Goal: Task Accomplishment & Management: Use online tool/utility

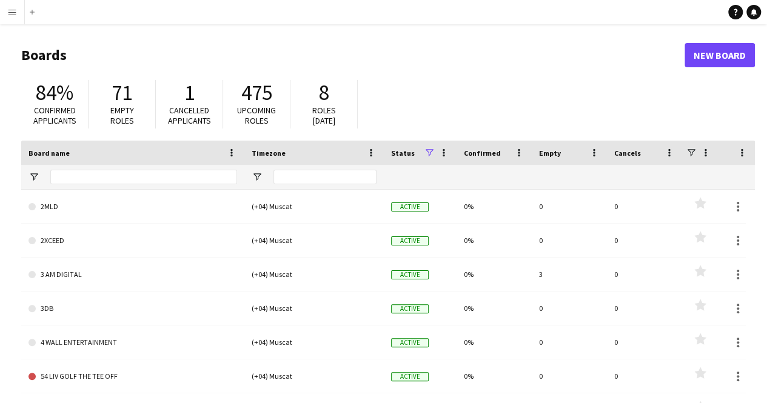
click at [11, 9] on app-icon "Menu" at bounding box center [12, 12] width 10 height 10
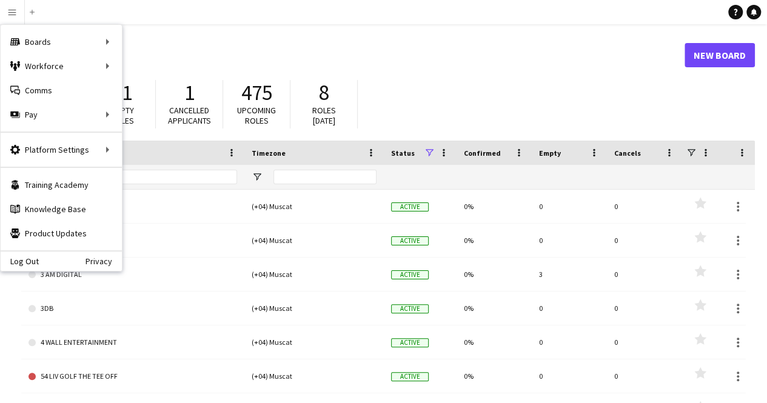
click at [645, 93] on div "84% Confirmed applicants 71 Empty roles 1 Cancelled applicants 475 Upcoming rol…" at bounding box center [388, 107] width 734 height 67
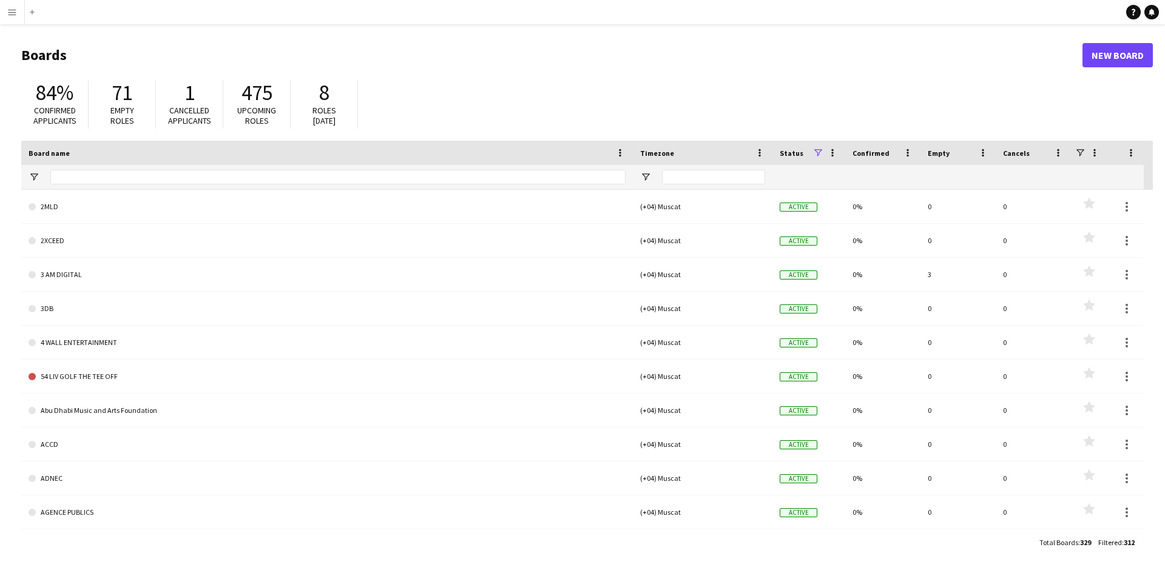
click at [8, 12] on app-icon "Menu" at bounding box center [12, 12] width 10 height 10
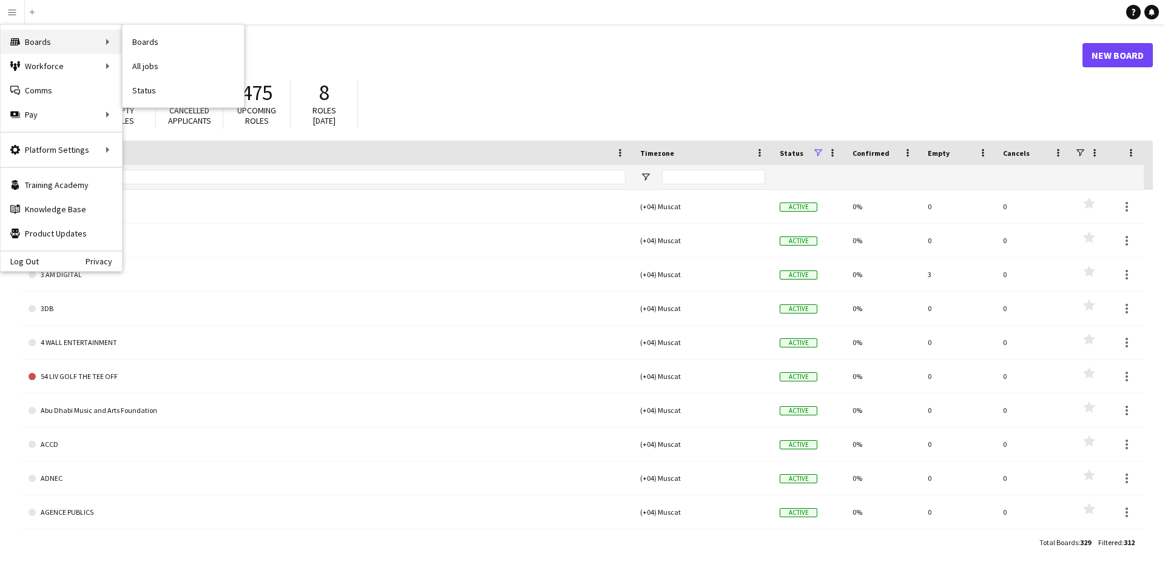
click at [34, 41] on div "Boards Boards" at bounding box center [61, 42] width 121 height 24
click at [34, 40] on div "Boards Boards" at bounding box center [61, 42] width 121 height 24
click at [174, 61] on link "My Workforce" at bounding box center [183, 66] width 121 height 24
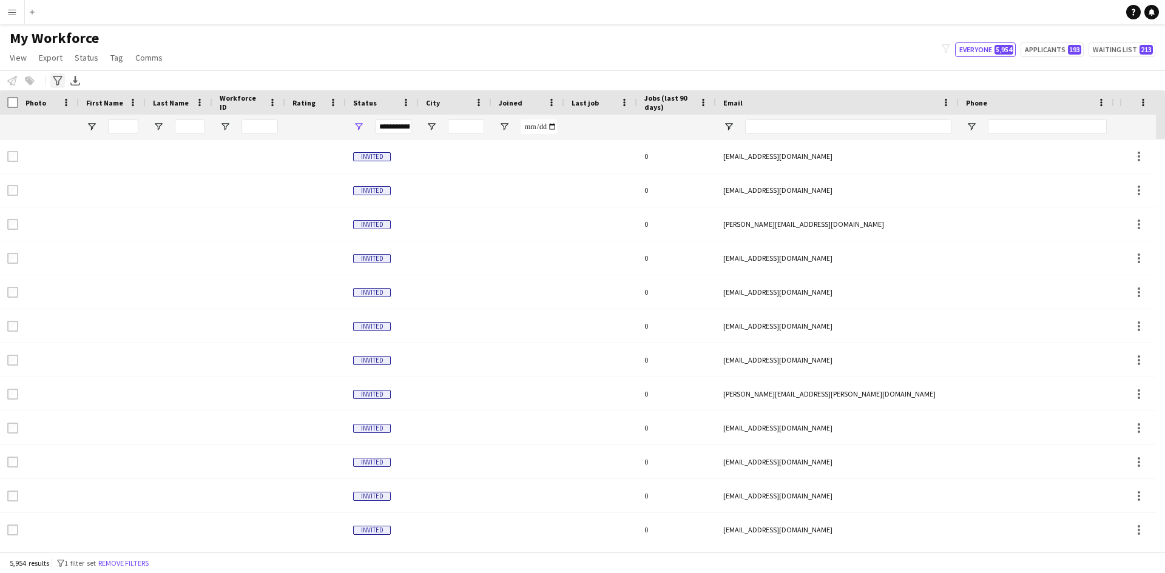
click at [57, 76] on icon at bounding box center [57, 81] width 9 height 10
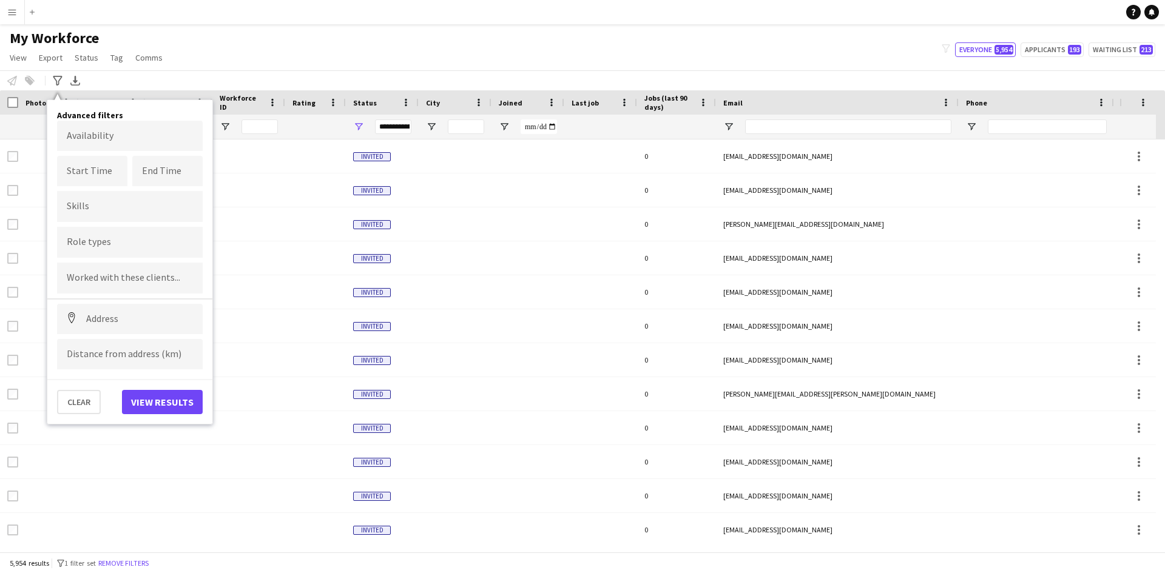
click at [115, 243] on input "Type to search role types..." at bounding box center [130, 242] width 126 height 11
type input "*"
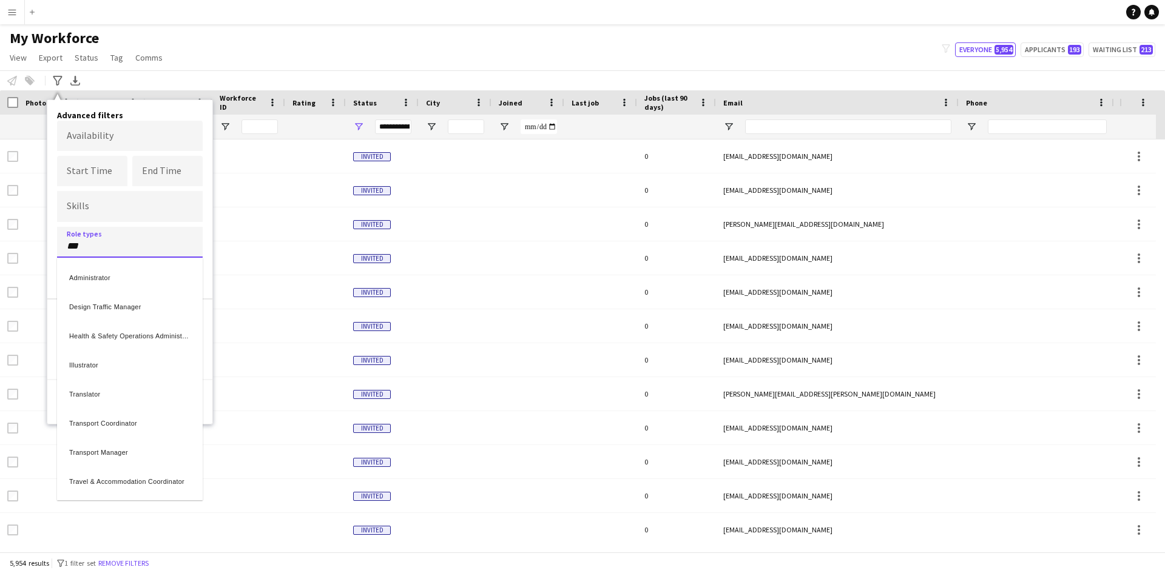
type input "***"
click at [142, 391] on div "Transport Manager" at bounding box center [130, 390] width 146 height 29
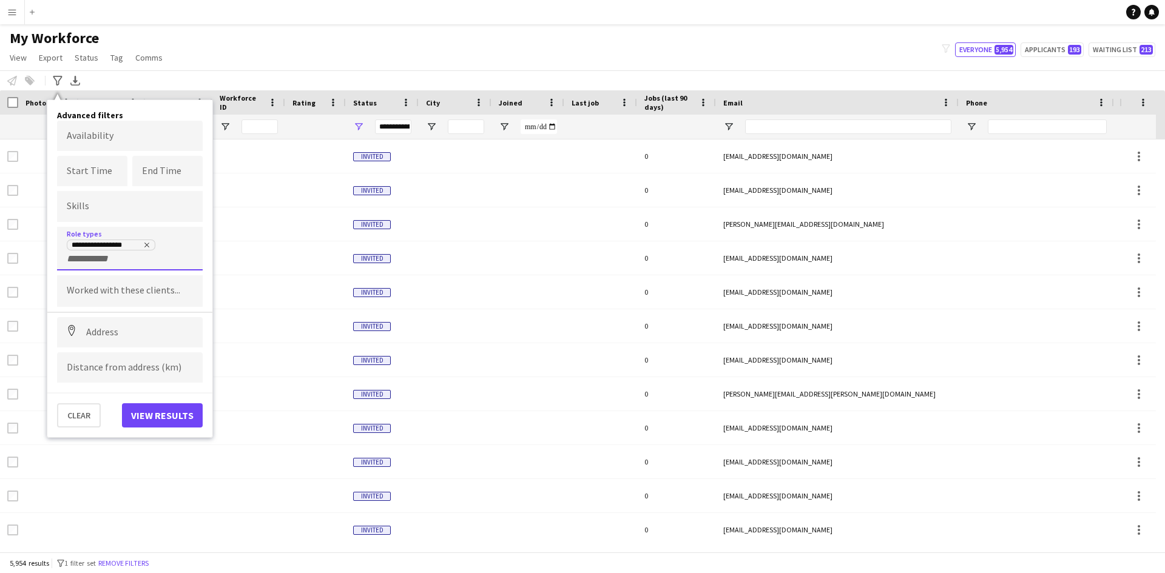
scroll to position [0, 0]
click at [119, 254] on div "**********" at bounding box center [130, 251] width 126 height 25
click at [154, 403] on button "View results" at bounding box center [162, 415] width 81 height 24
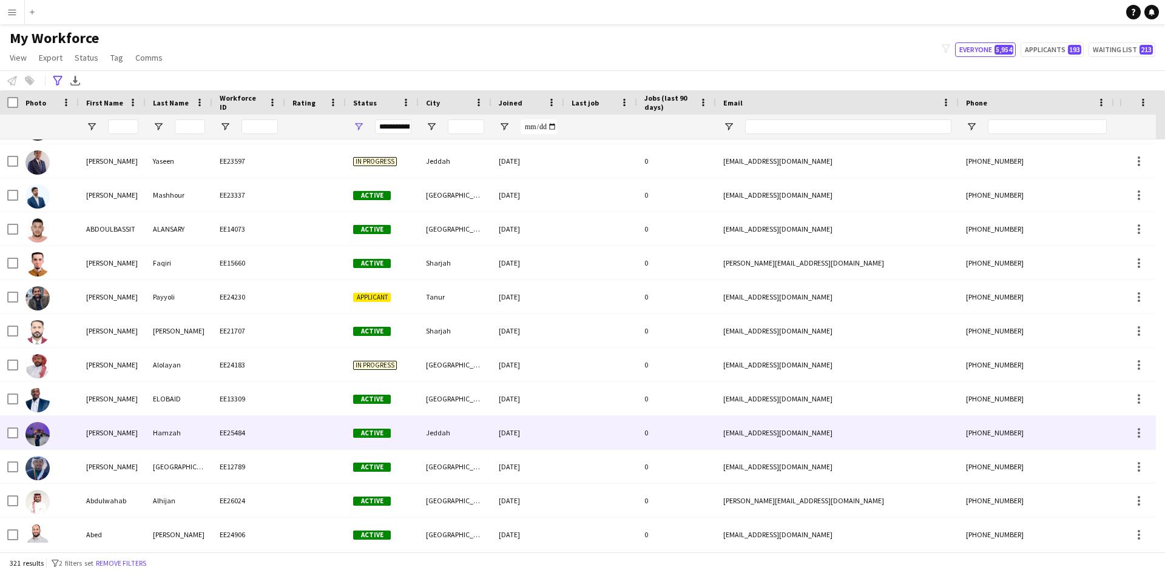
scroll to position [182, 0]
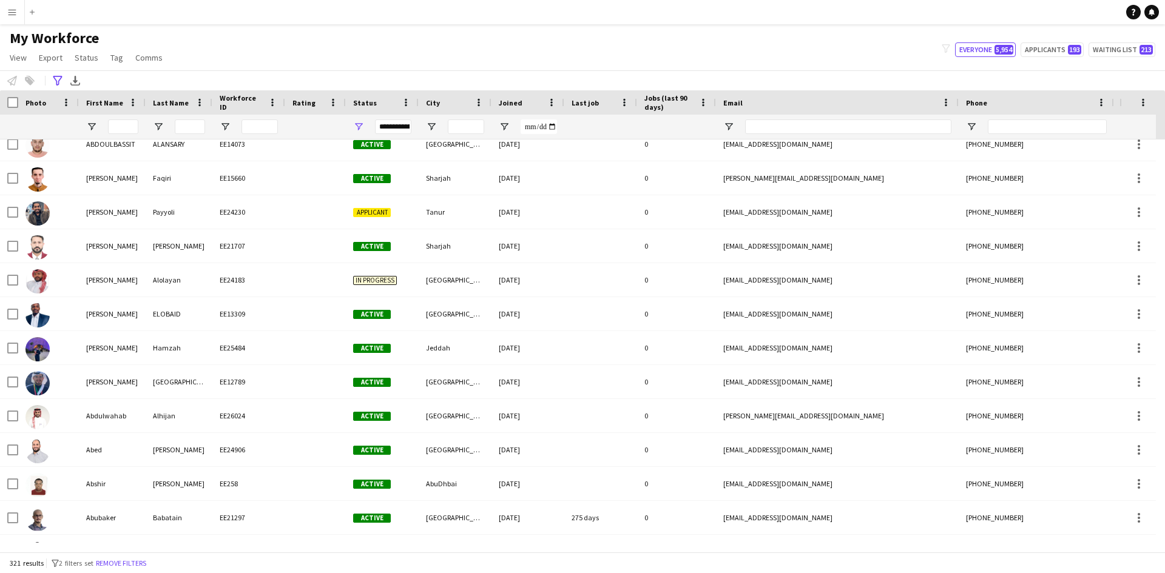
click at [8, 12] on app-icon "Menu" at bounding box center [12, 12] width 10 height 10
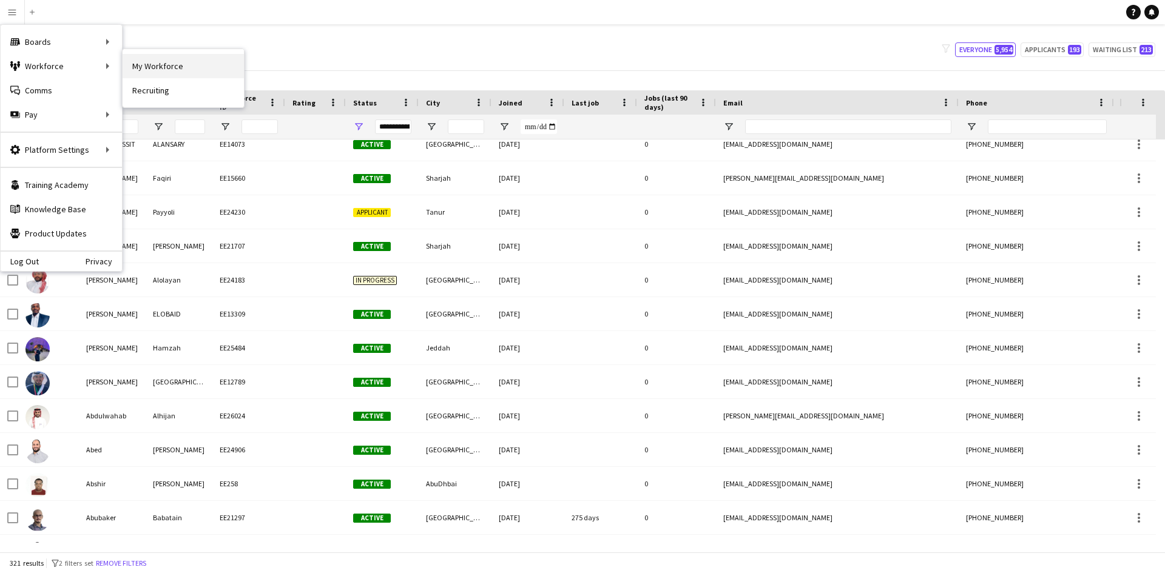
click at [201, 64] on link "My Workforce" at bounding box center [183, 66] width 121 height 24
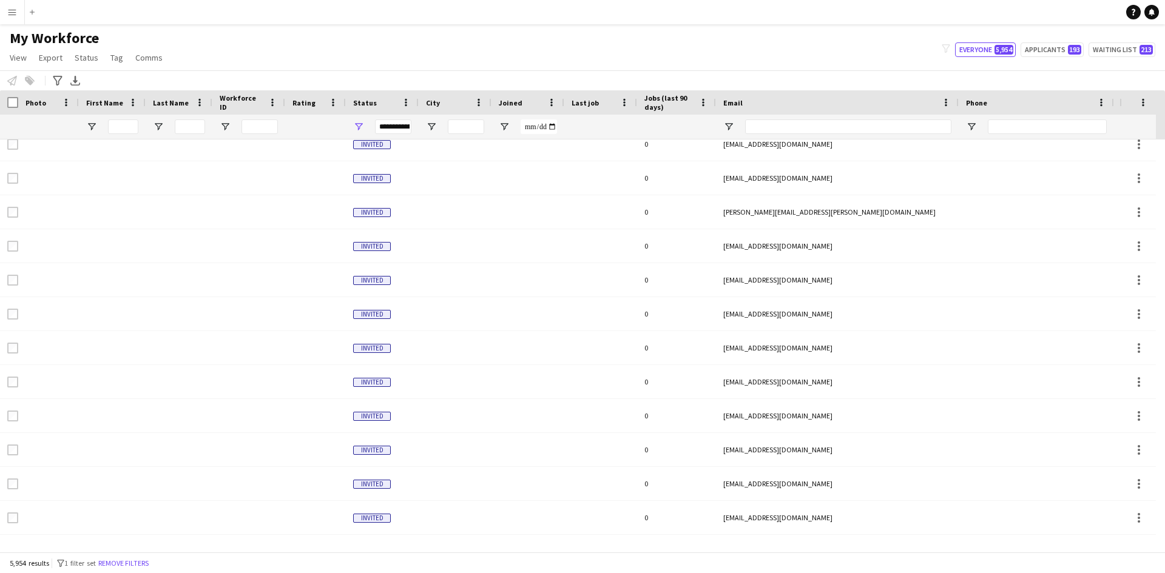
scroll to position [0, 0]
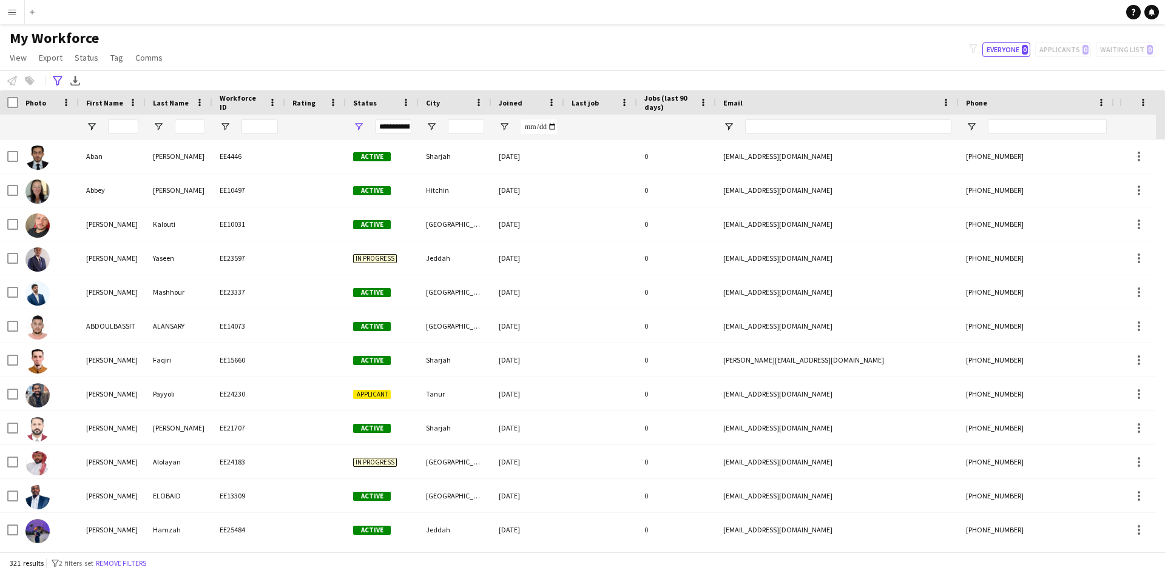
click at [12, 8] on app-icon "Menu" at bounding box center [12, 12] width 10 height 10
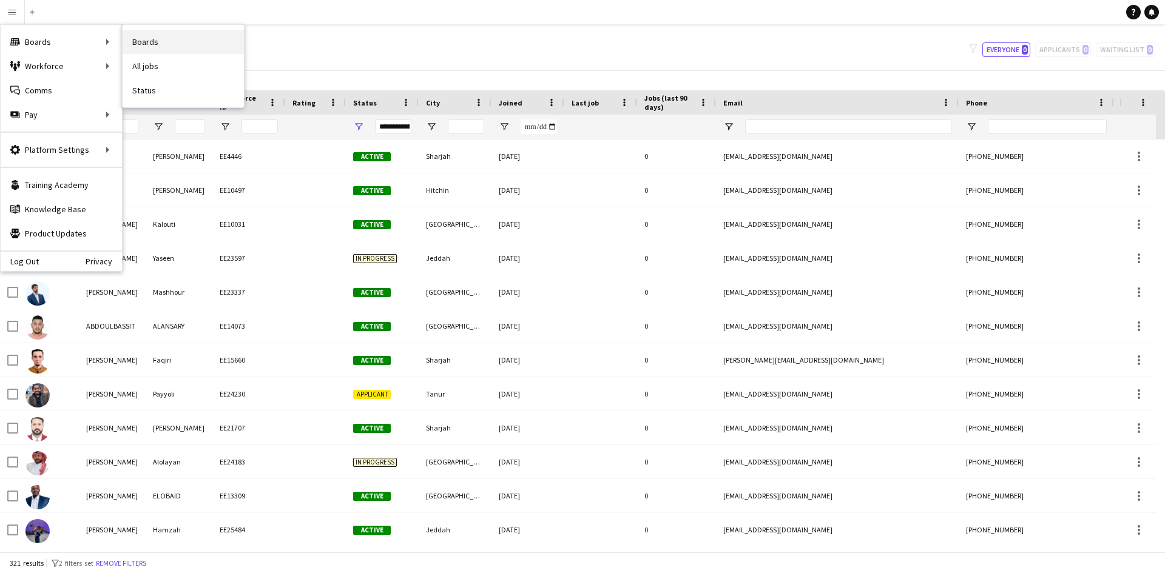
click at [160, 41] on link "Boards" at bounding box center [183, 42] width 121 height 24
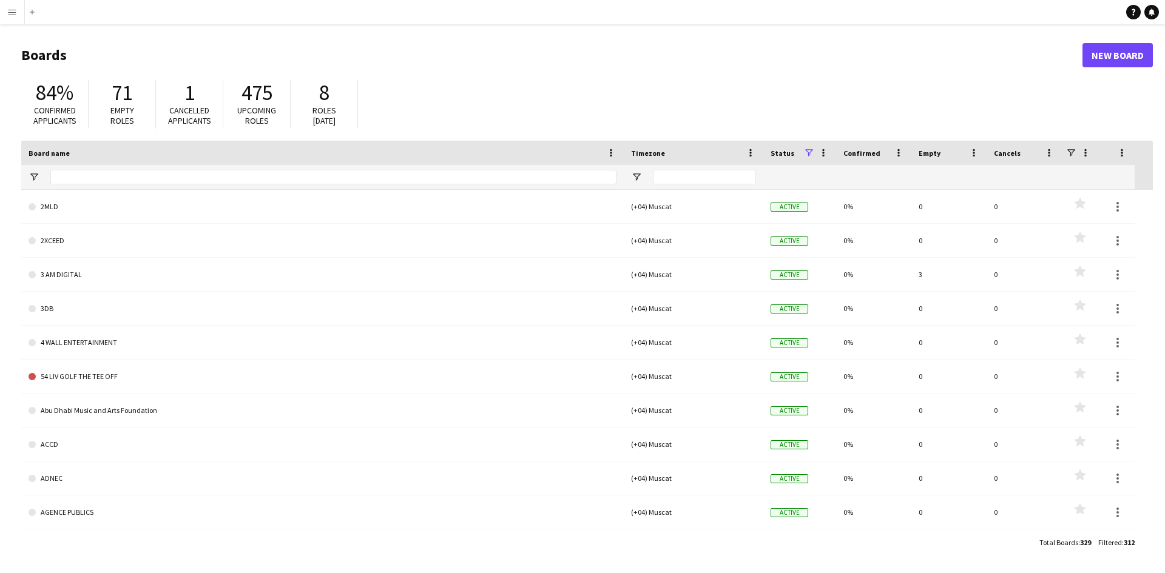
click at [10, 12] on app-icon "Menu" at bounding box center [12, 12] width 10 height 10
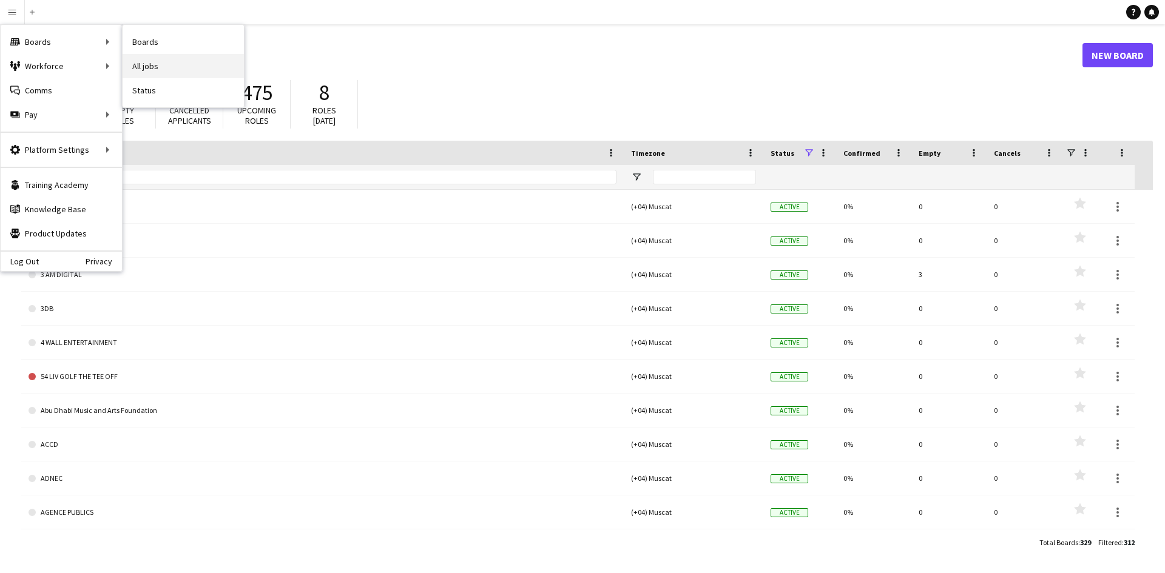
click at [132, 64] on link "All jobs" at bounding box center [183, 66] width 121 height 24
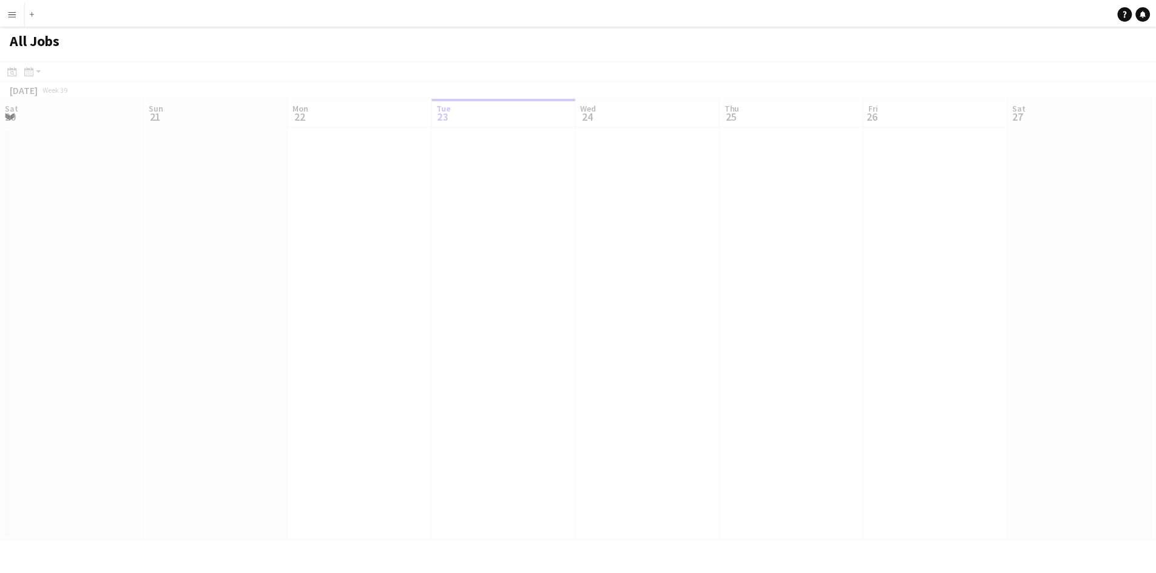
scroll to position [0, 290]
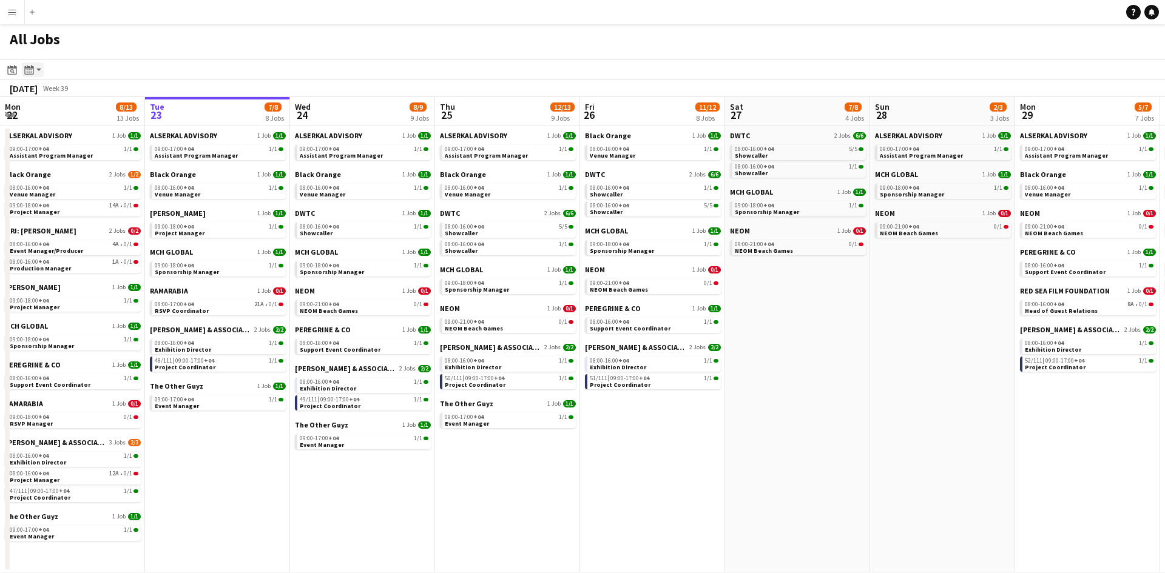
click at [29, 67] on icon at bounding box center [28, 70] width 9 height 10
click at [58, 133] on link "Month view" at bounding box center [65, 134] width 67 height 11
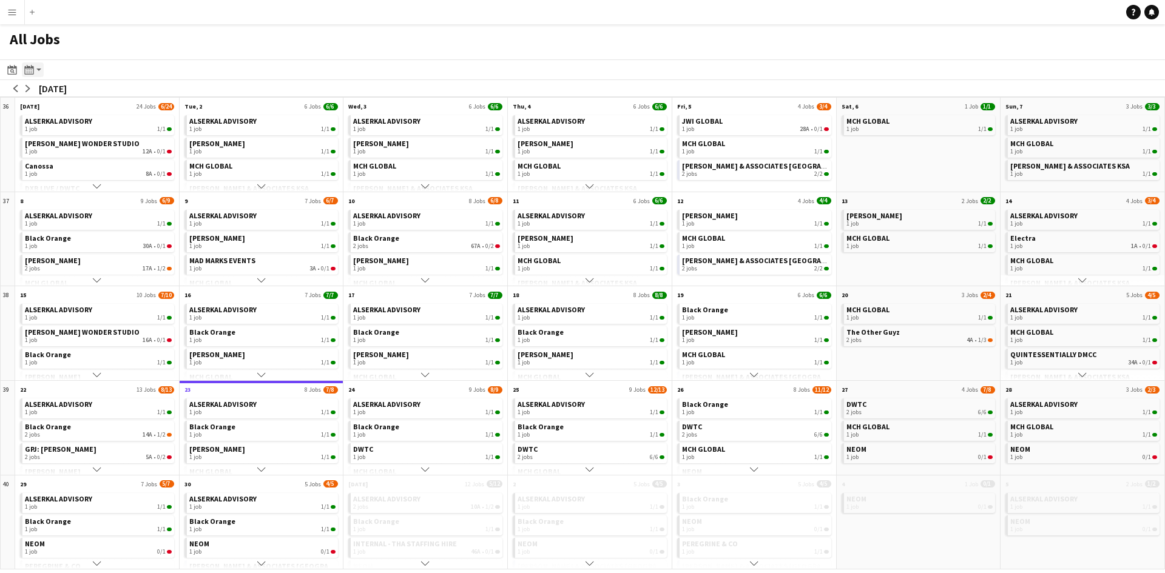
click at [39, 66] on app-action-btn "Month view / Day view" at bounding box center [33, 69] width 22 height 15
click at [53, 134] on link "Month view" at bounding box center [65, 134] width 67 height 11
click at [41, 72] on app-action-btn "Month view / Day view" at bounding box center [33, 69] width 22 height 15
click at [56, 94] on link "Day view by Board" at bounding box center [65, 92] width 67 height 11
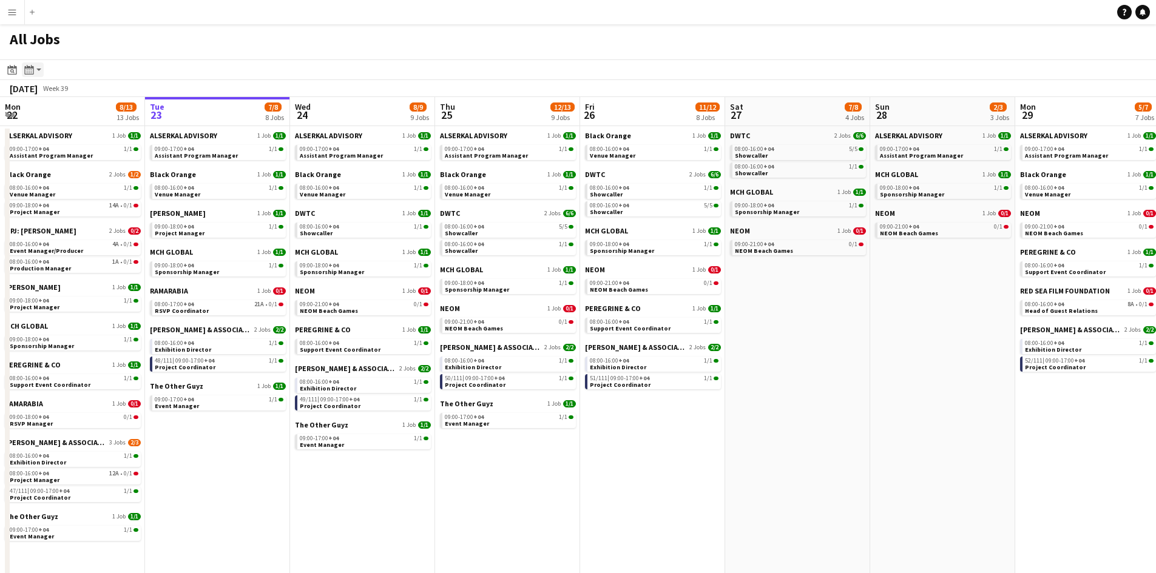
click at [32, 70] on icon "Month view / Day view" at bounding box center [29, 70] width 10 height 10
click at [38, 71] on app-action-btn "Month view / Day view" at bounding box center [33, 69] width 22 height 15
click at [47, 136] on link "Month view" at bounding box center [65, 134] width 67 height 11
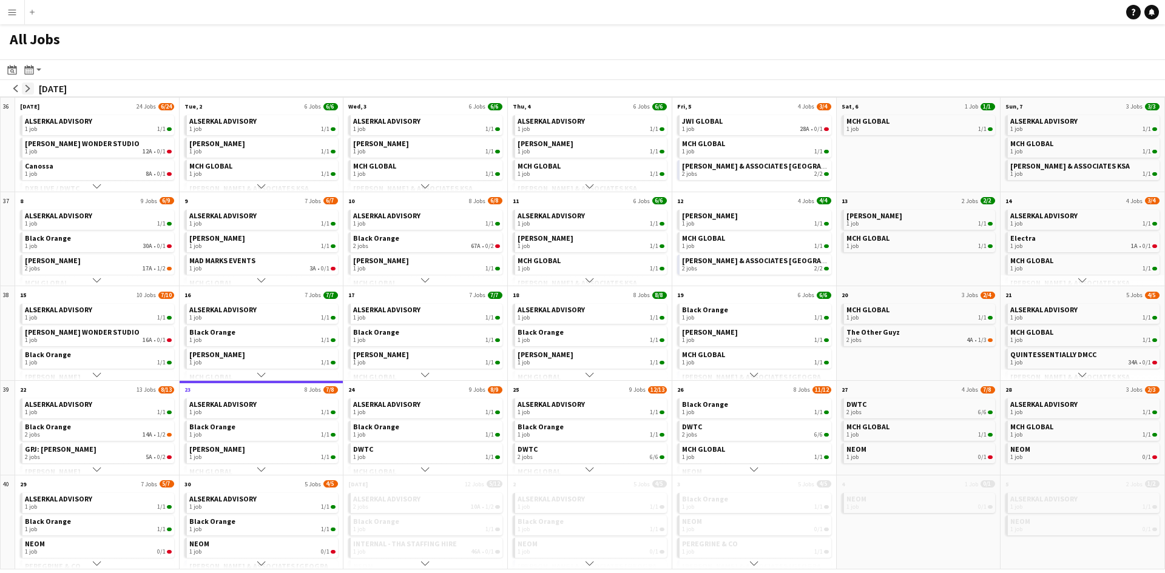
click at [30, 85] on app-icon "arrow-right" at bounding box center [27, 88] width 7 height 7
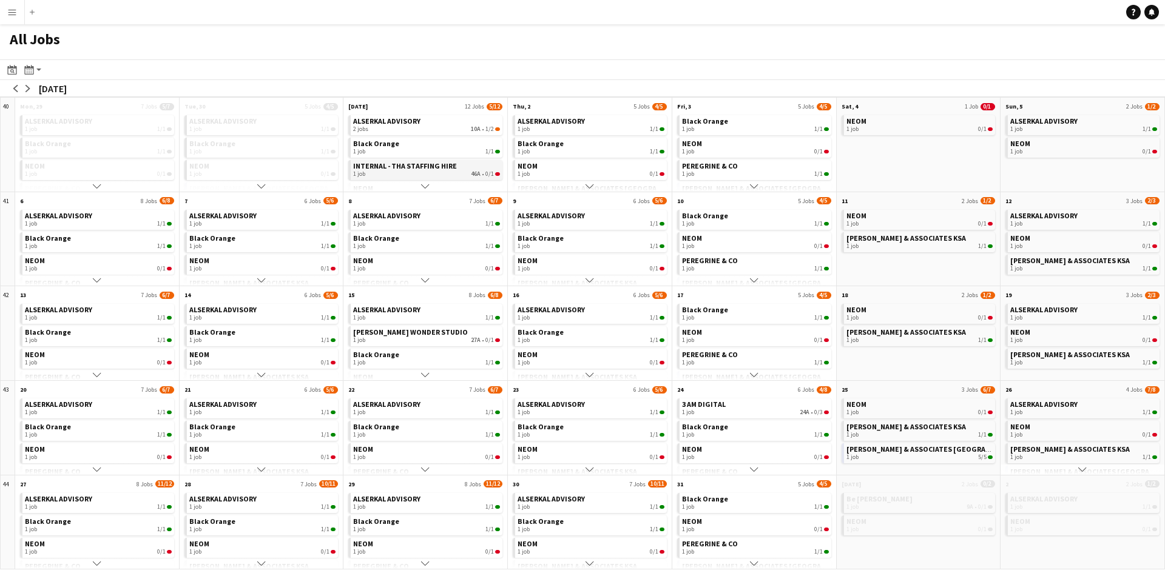
click at [382, 169] on span "INTERNAL - THA STAFFING HIRE" at bounding box center [405, 165] width 104 height 9
click at [402, 127] on div "2 jobs 10A • 1/2" at bounding box center [426, 129] width 147 height 7
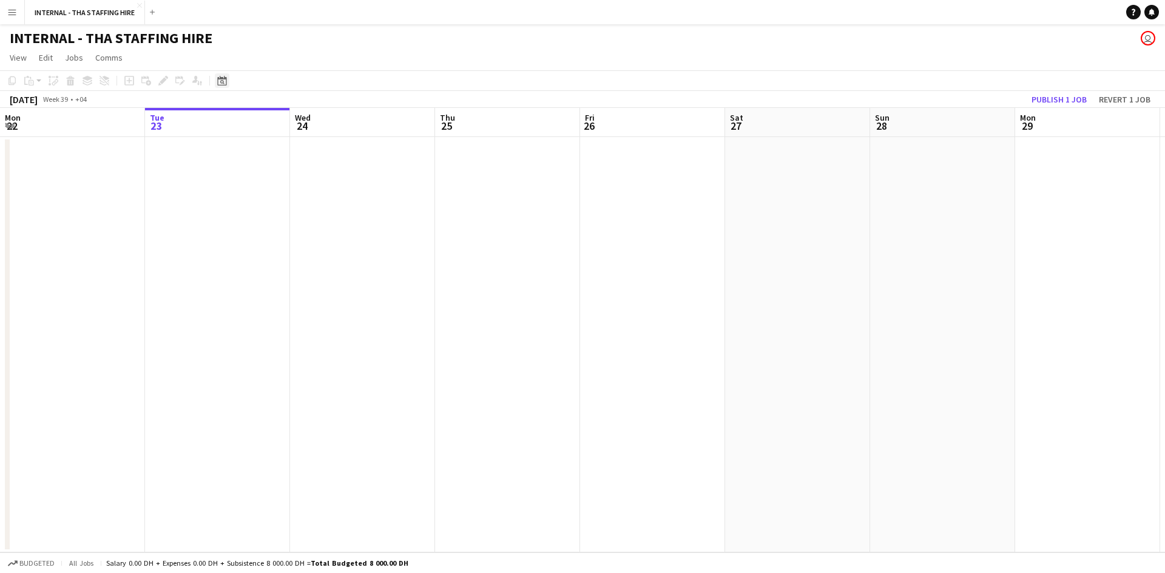
click at [221, 77] on icon "Date picker" at bounding box center [222, 81] width 10 height 10
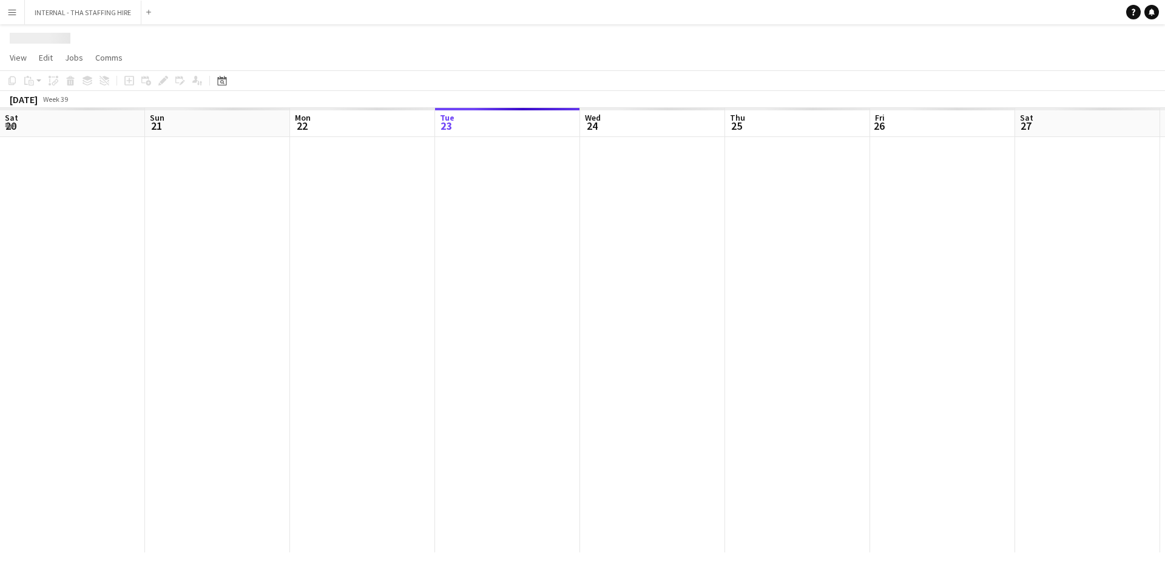
scroll to position [0, 290]
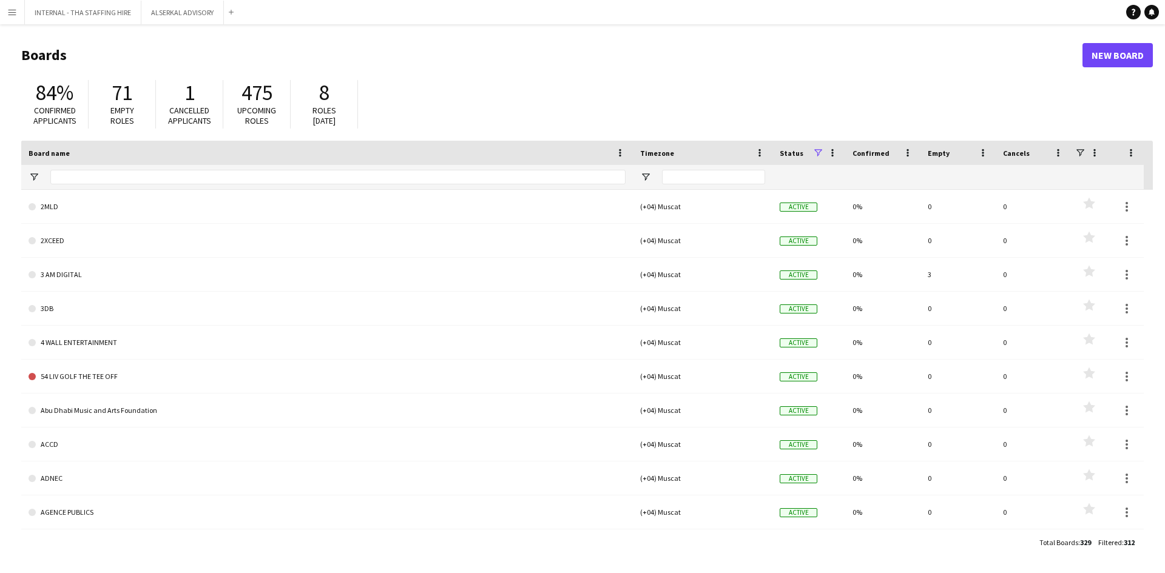
click at [9, 16] on app-icon "Menu" at bounding box center [12, 12] width 10 height 10
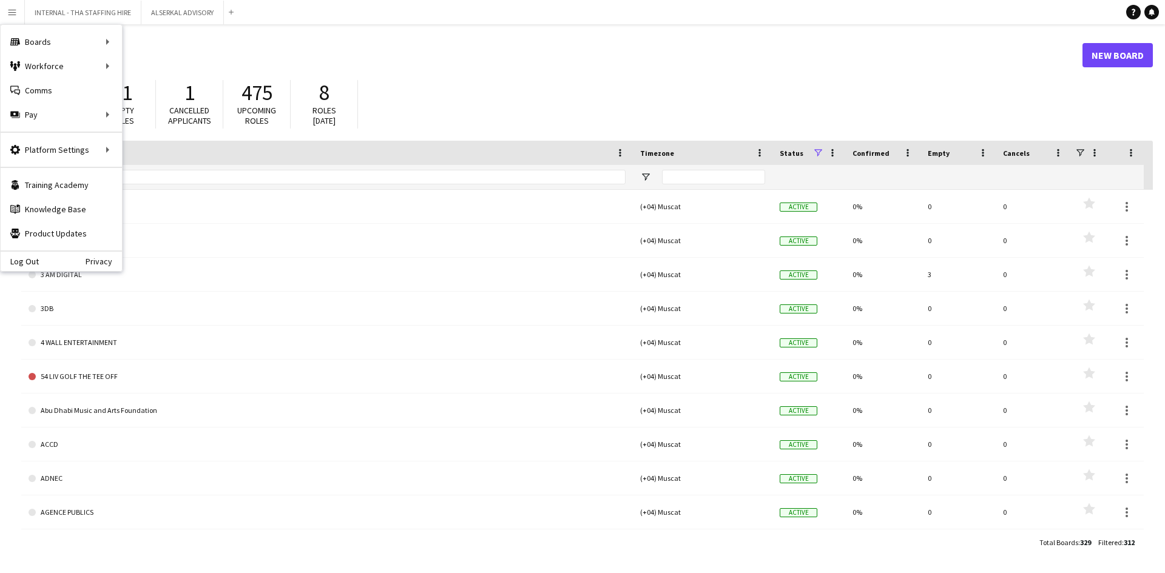
click at [609, 46] on h1 "Boards" at bounding box center [551, 55] width 1061 height 18
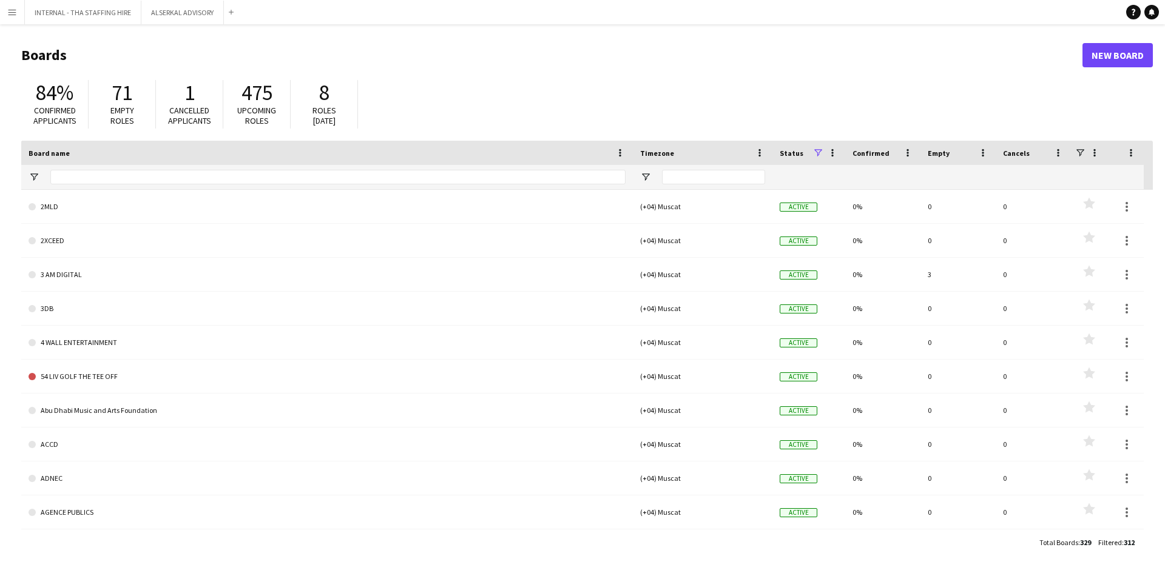
click at [12, 12] on app-icon "Menu" at bounding box center [12, 12] width 10 height 10
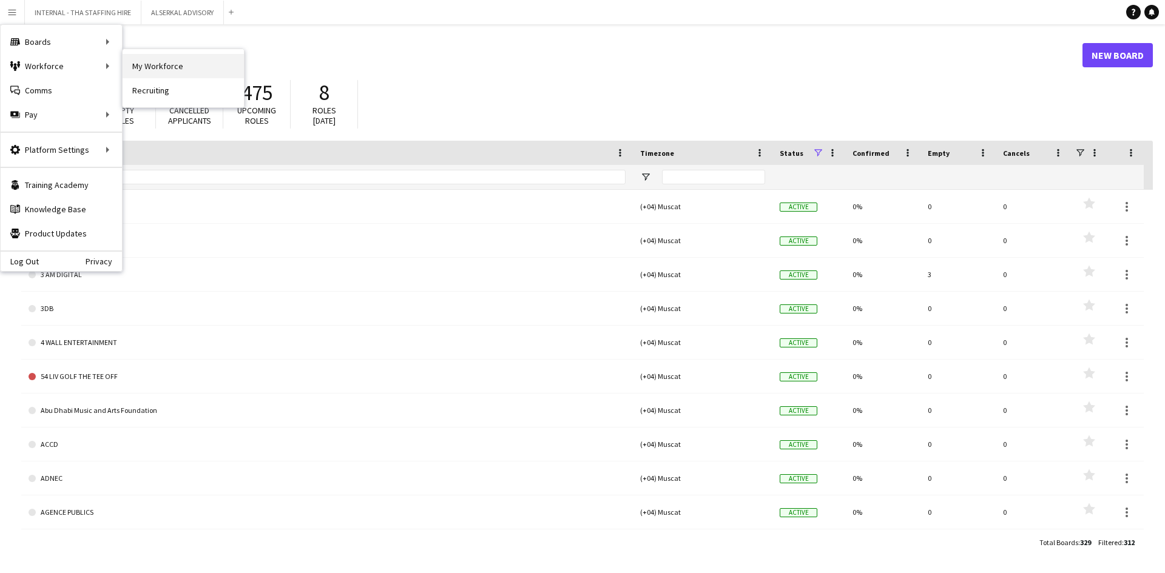
click at [149, 71] on link "My Workforce" at bounding box center [183, 66] width 121 height 24
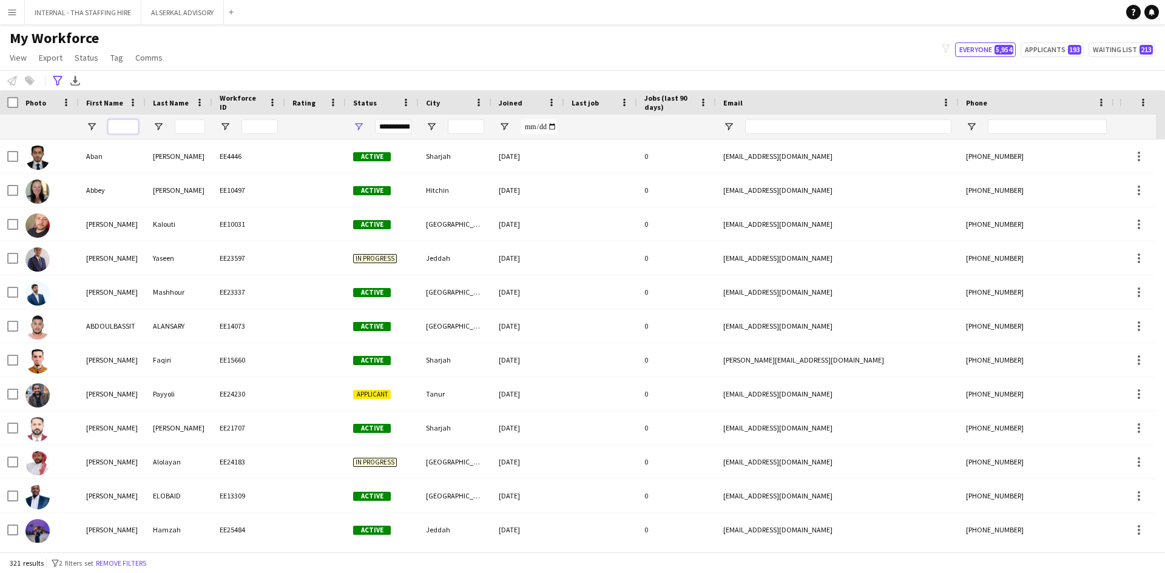
click at [126, 127] on input "First Name Filter Input" at bounding box center [123, 127] width 30 height 15
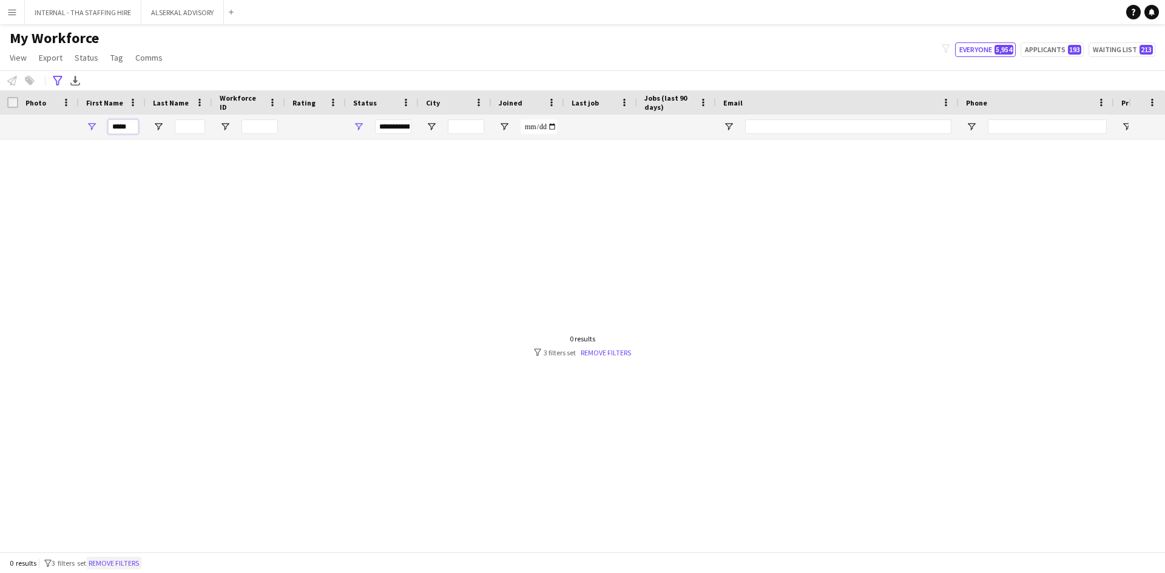
type input "*****"
click at [110, 567] on button "Remove filters" at bounding box center [113, 563] width 55 height 13
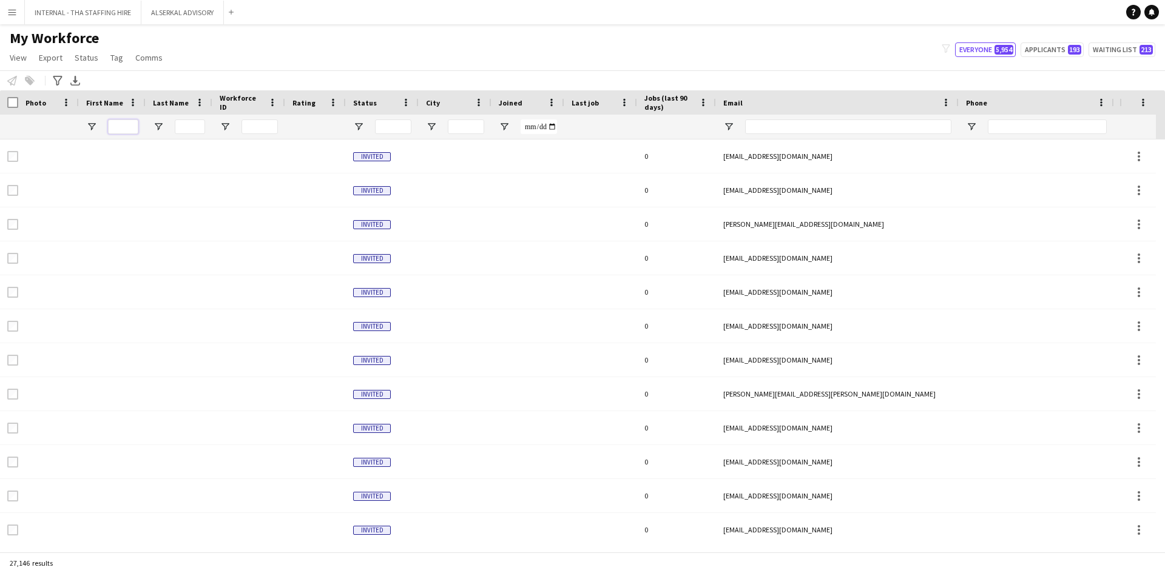
click at [124, 133] on input "First Name Filter Input" at bounding box center [123, 127] width 30 height 15
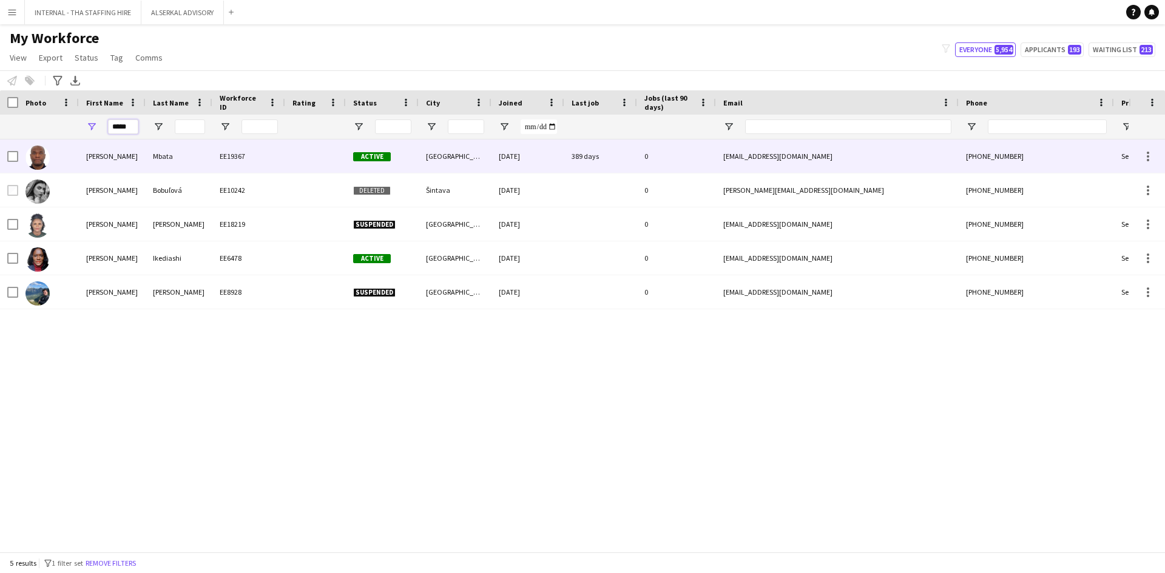
type input "*****"
click at [115, 153] on div "Henri Mbangala" at bounding box center [112, 156] width 67 height 33
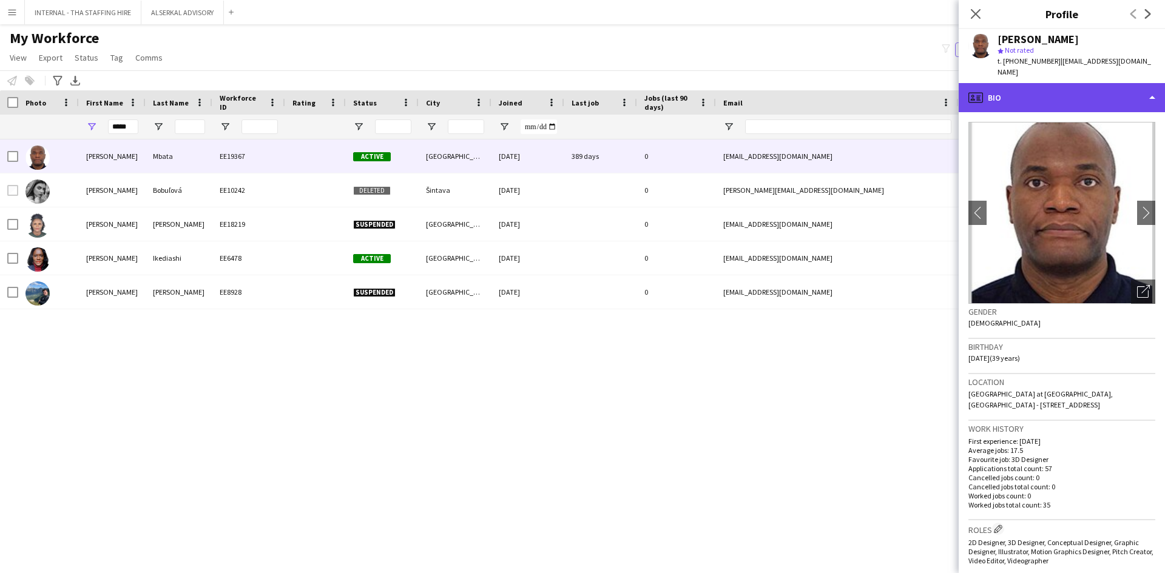
click at [1050, 86] on div "profile Bio" at bounding box center [1062, 97] width 206 height 29
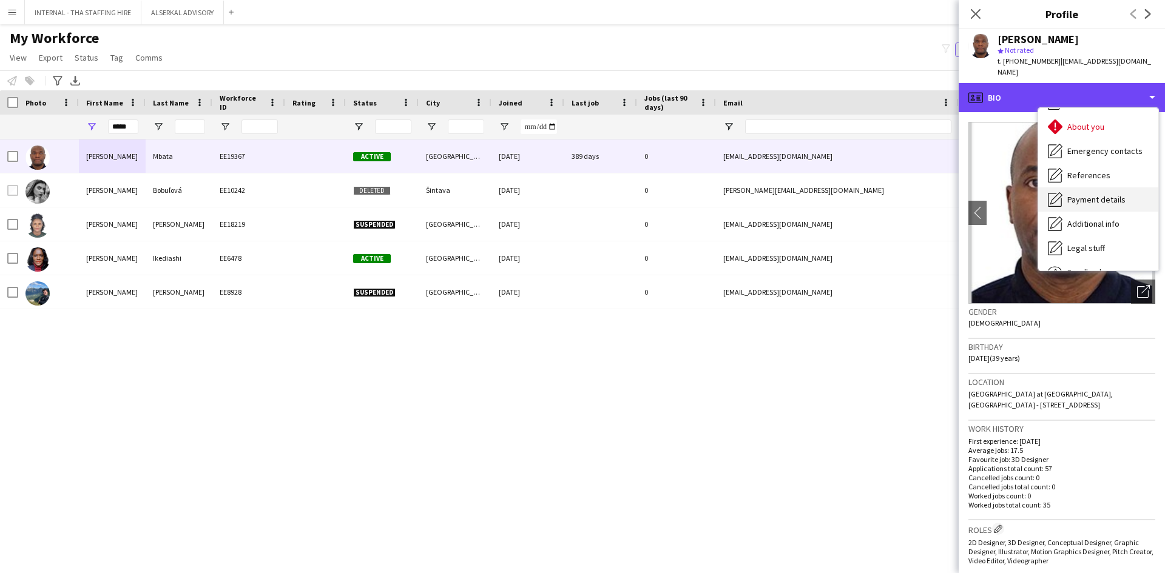
scroll to position [90, 0]
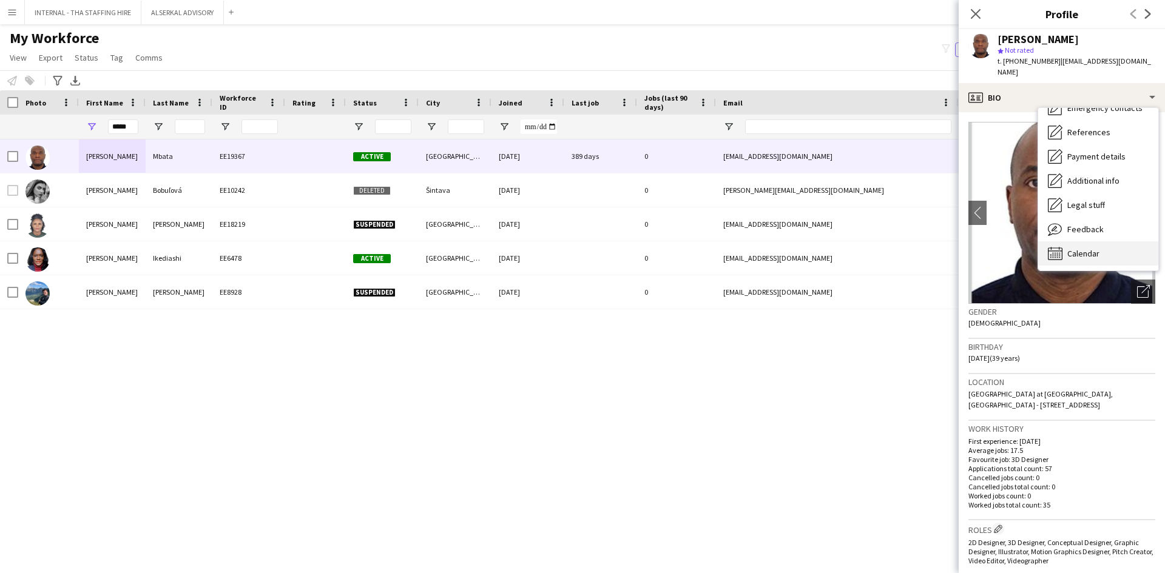
click at [1067, 248] on span "Calendar" at bounding box center [1083, 253] width 32 height 11
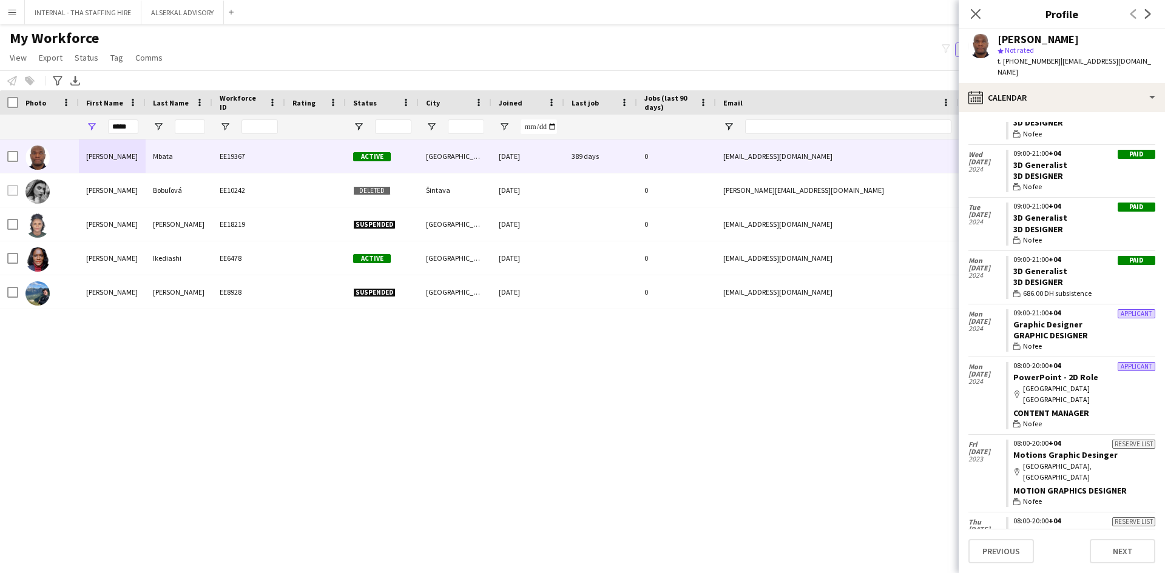
scroll to position [2634, 0]
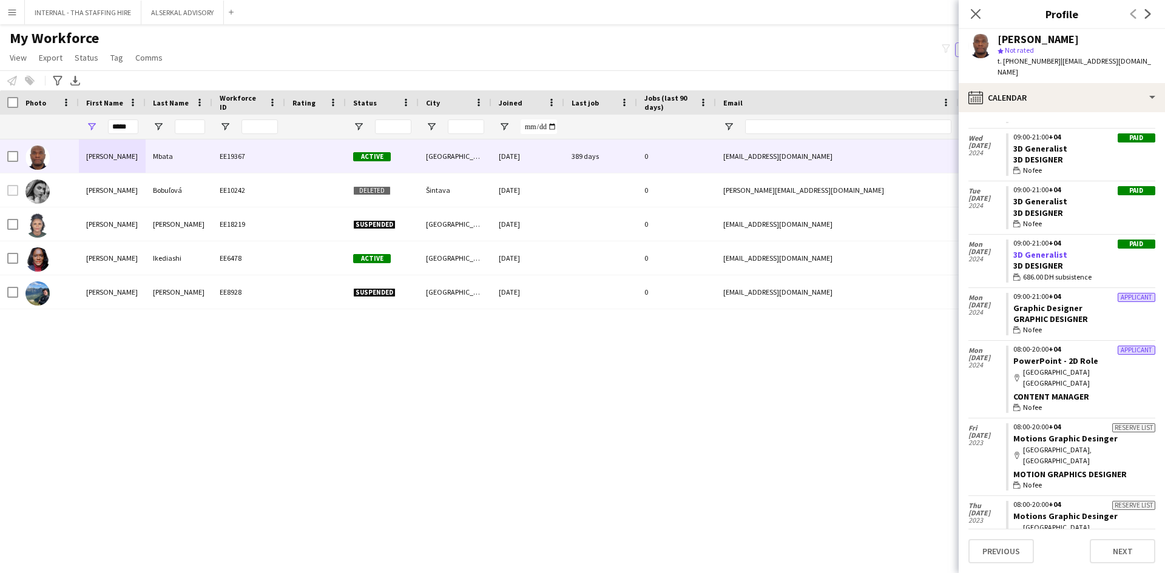
click at [1027, 249] on link "3D Generalist" at bounding box center [1040, 254] width 54 height 11
drag, startPoint x: 132, startPoint y: 132, endPoint x: 87, endPoint y: 129, distance: 45.6
click at [87, 129] on div "*****" at bounding box center [112, 127] width 67 height 24
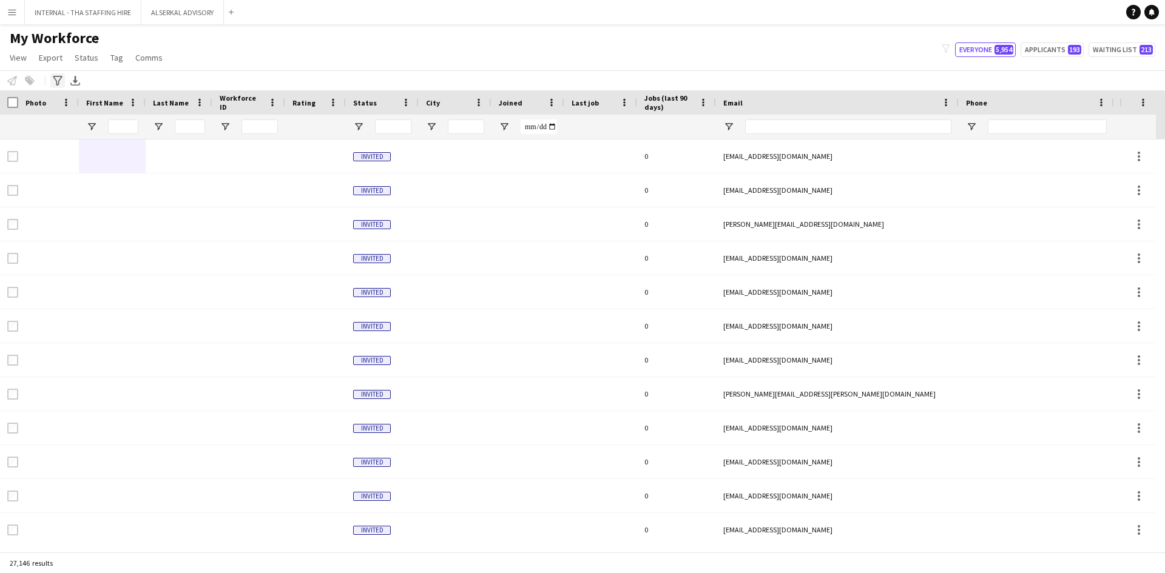
click at [58, 78] on icon "Advanced filters" at bounding box center [58, 81] width 10 height 10
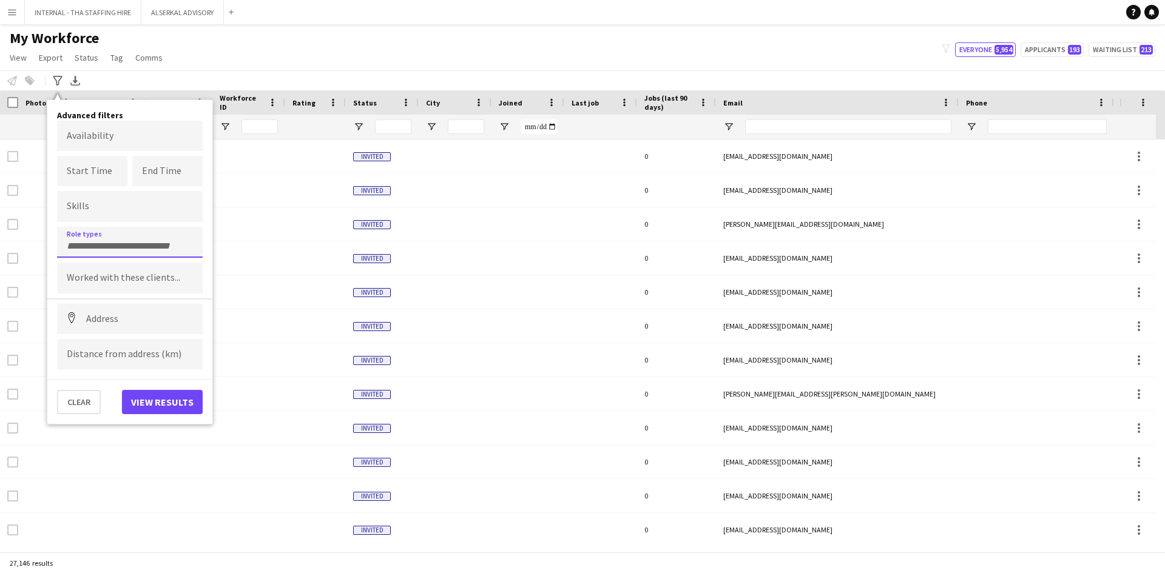
click at [106, 244] on input "Type to search role types..." at bounding box center [130, 246] width 126 height 11
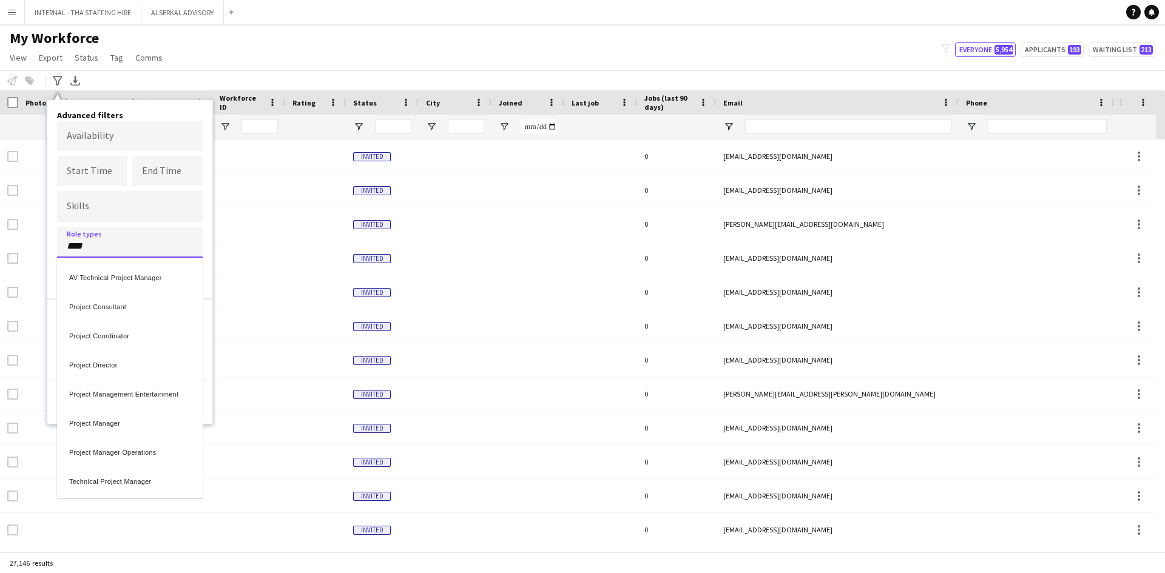
type input "****"
click at [109, 426] on div "Project Manager" at bounding box center [130, 421] width 146 height 29
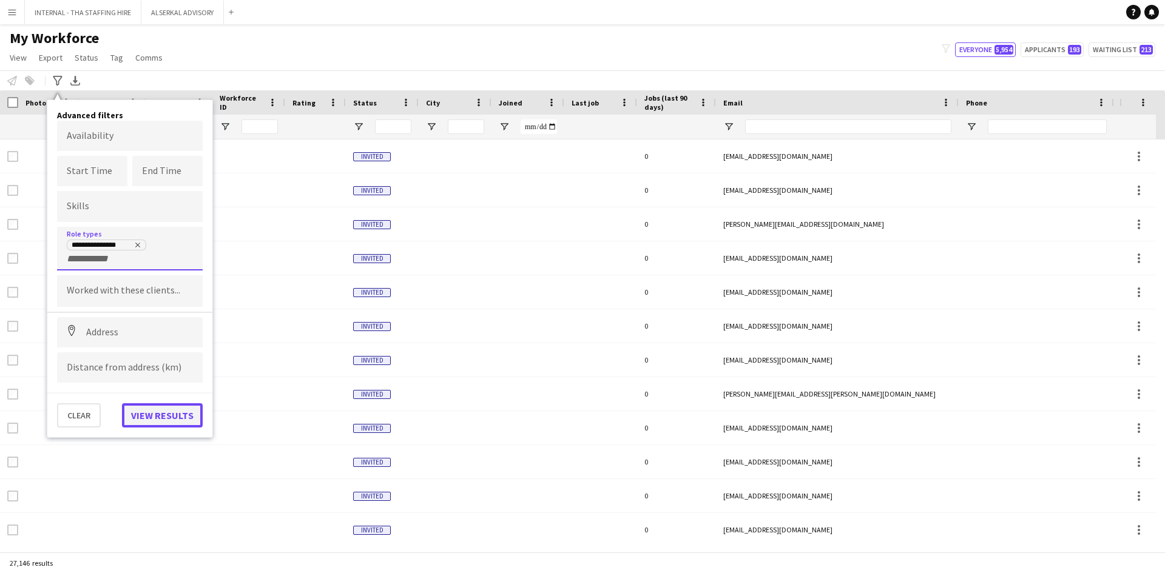
click at [160, 420] on button "View results" at bounding box center [162, 415] width 81 height 24
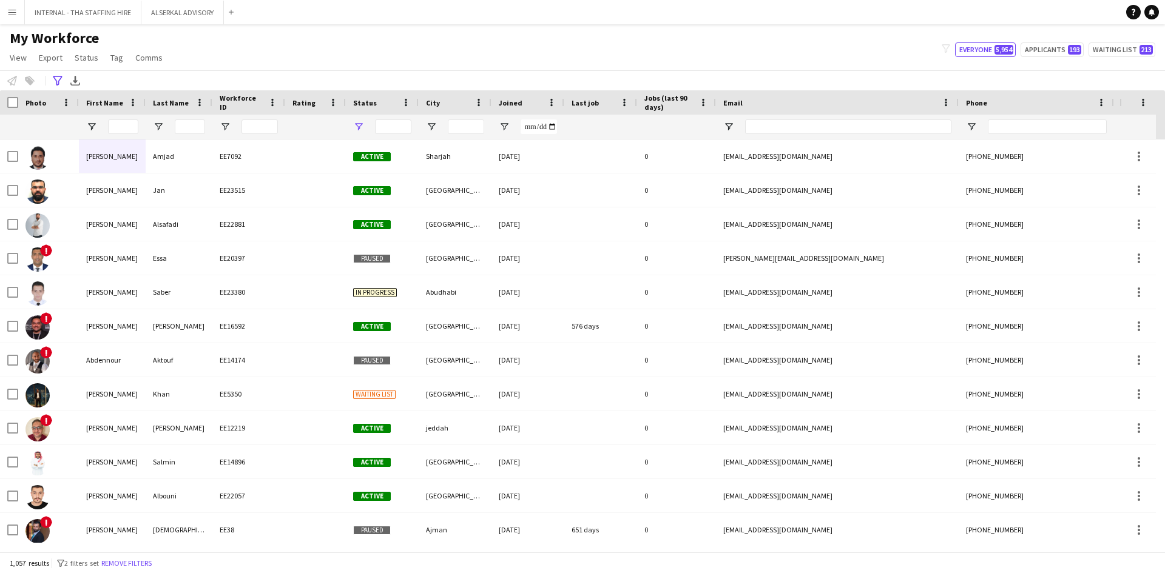
type input "**********"
click at [55, 81] on icon "Advanced filters" at bounding box center [58, 81] width 10 height 10
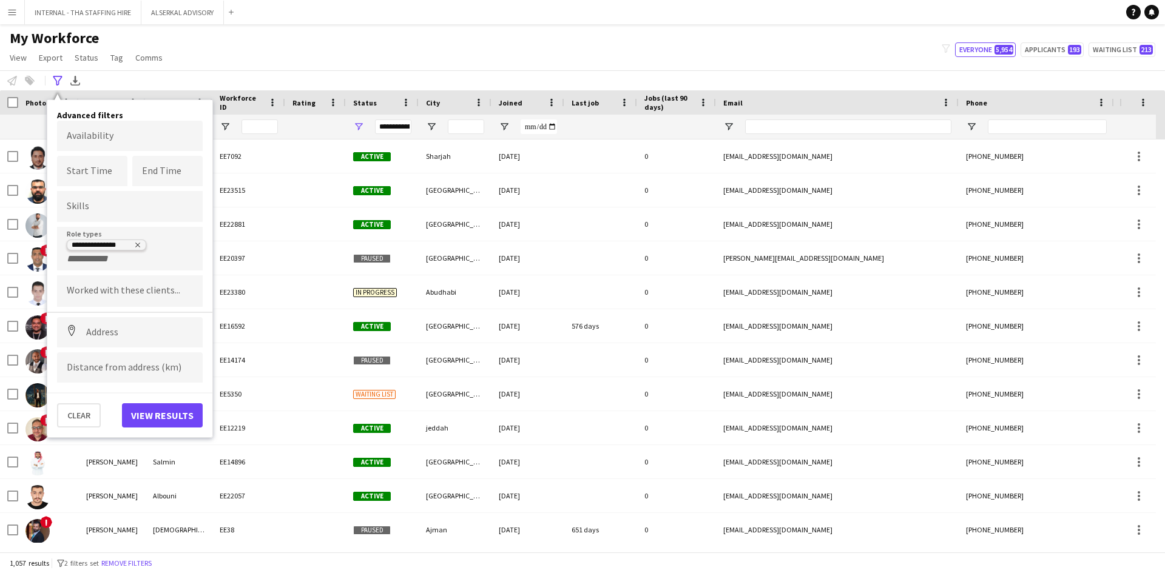
click at [138, 241] on tag "**********" at bounding box center [106, 245] width 79 height 11
click at [120, 562] on button "Remove filters" at bounding box center [126, 563] width 55 height 13
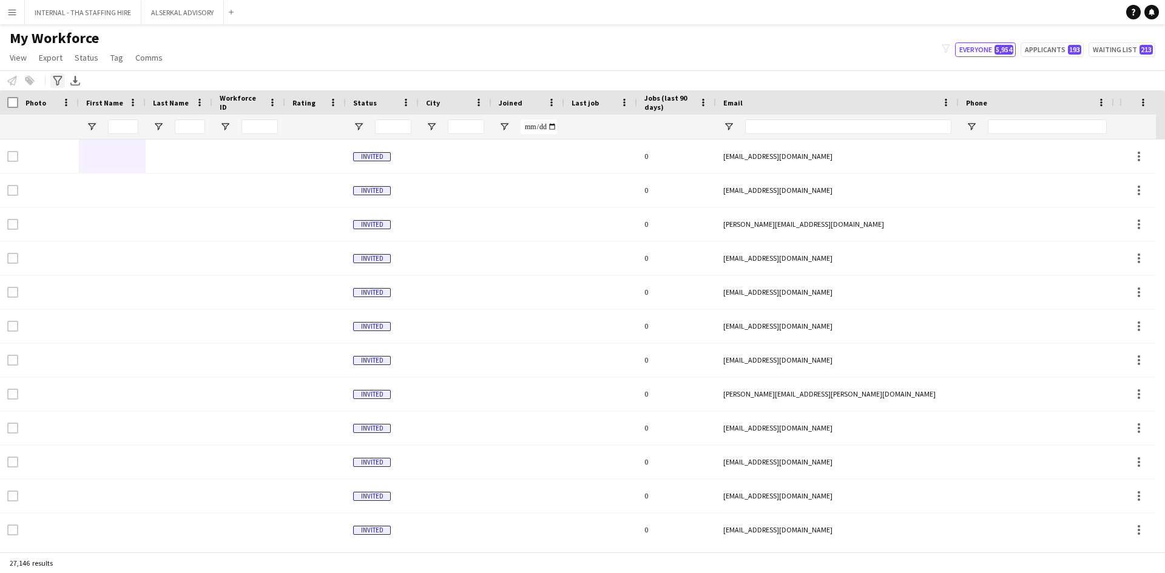
click at [55, 78] on icon at bounding box center [57, 81] width 9 height 10
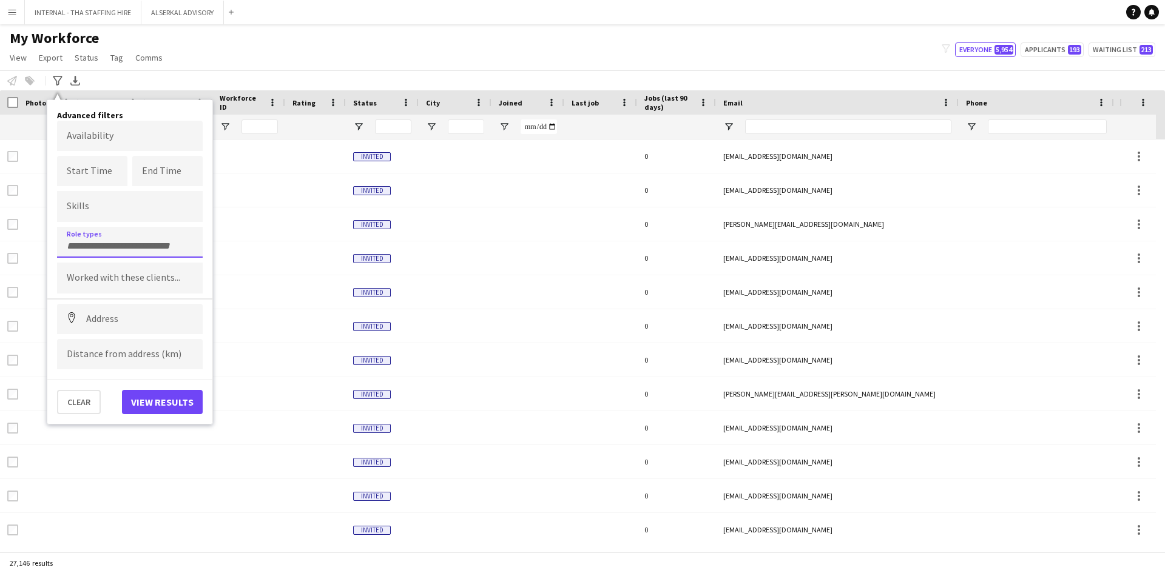
click at [95, 242] on input "Type to search role types..." at bounding box center [130, 246] width 126 height 11
type input "*"
type input "***"
click at [77, 302] on div "F&B Manager" at bounding box center [130, 305] width 146 height 29
click at [169, 405] on button "View results" at bounding box center [162, 402] width 81 height 24
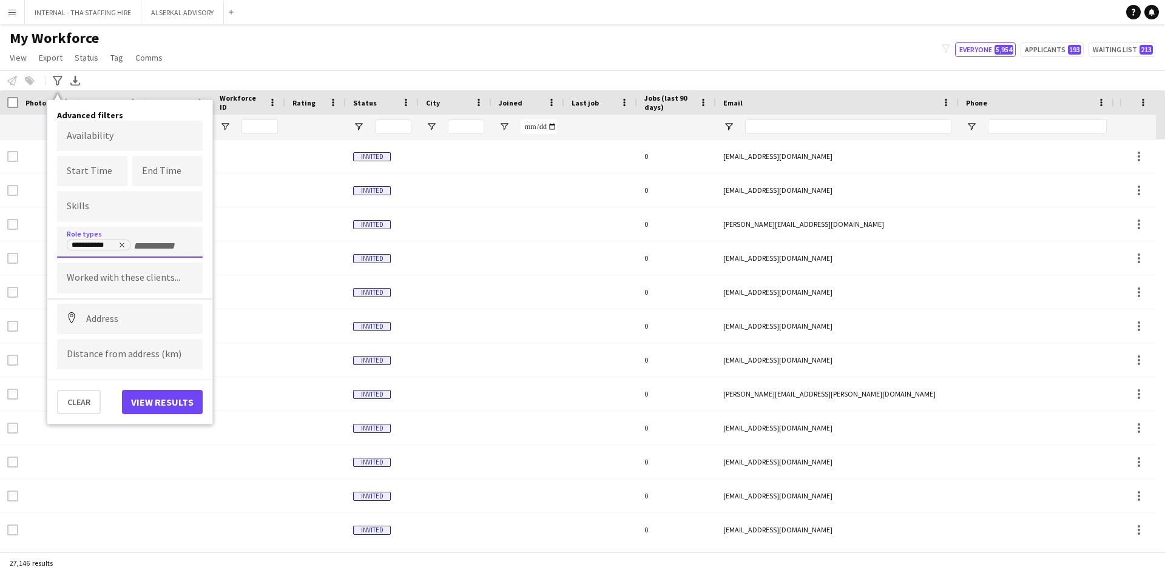
type input "**********"
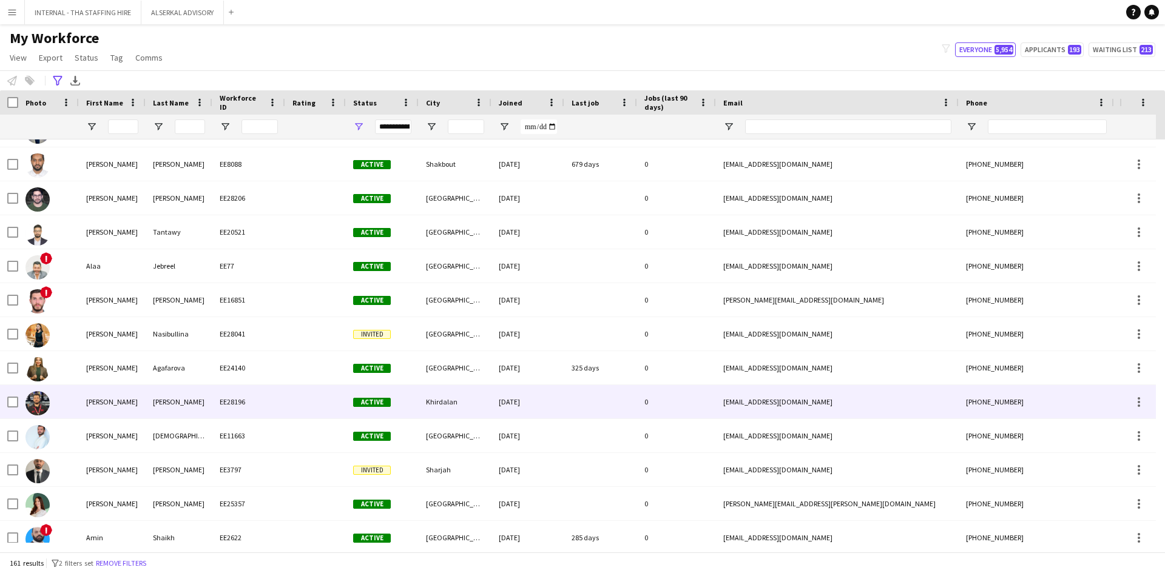
scroll to position [182, 0]
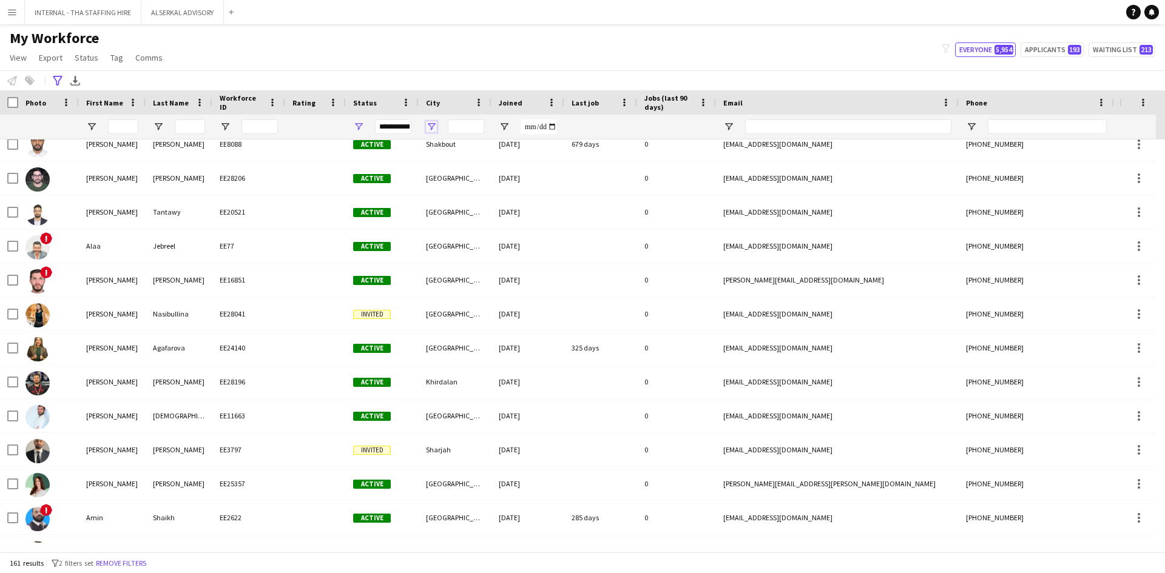
click at [431, 125] on span "Open Filter Menu" at bounding box center [431, 126] width 11 height 11
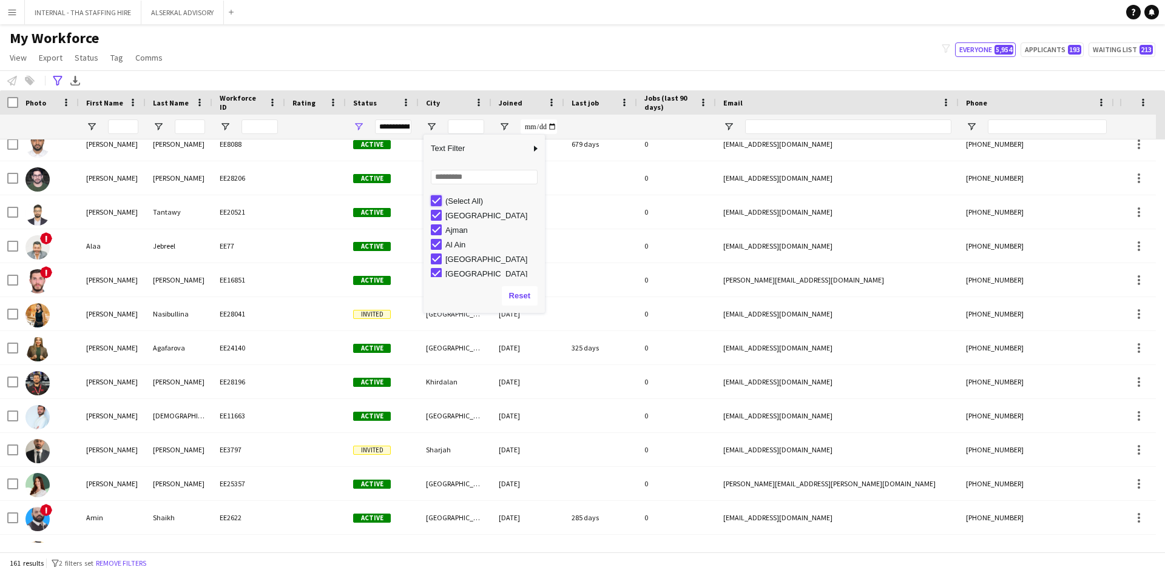
type input "***"
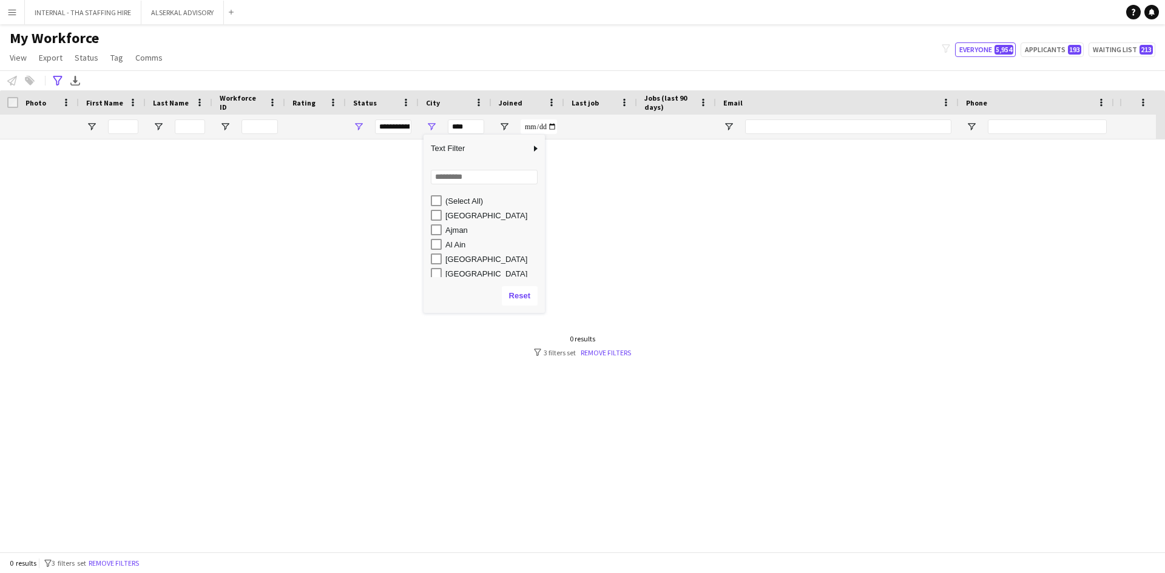
scroll to position [0, 0]
click at [454, 176] on input "Search filter values" at bounding box center [484, 177] width 107 height 15
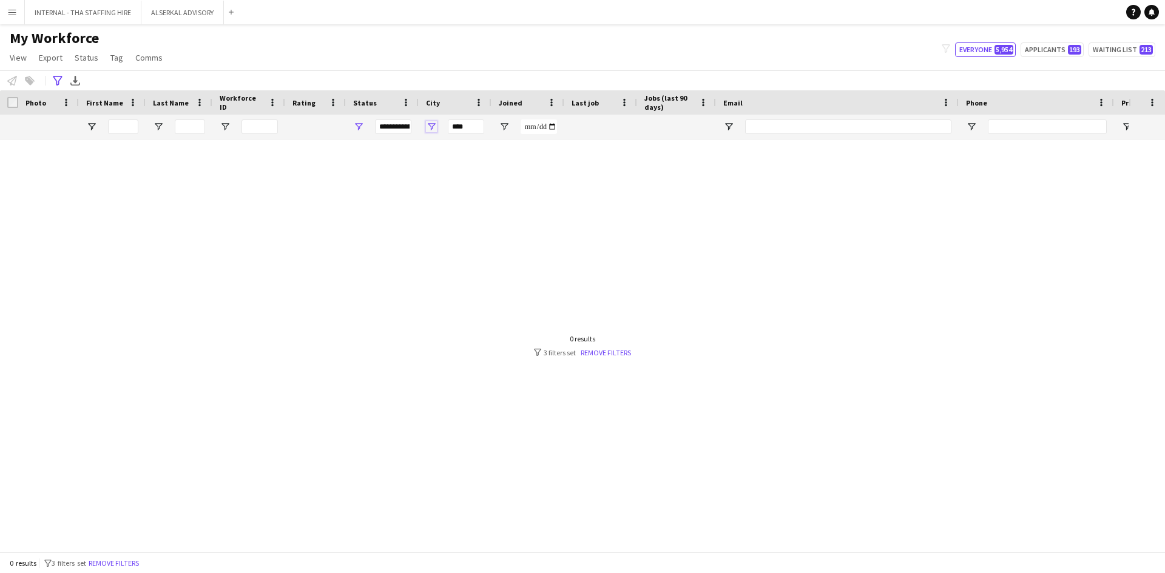
click at [431, 126] on span "Open Filter Menu" at bounding box center [431, 126] width 11 height 11
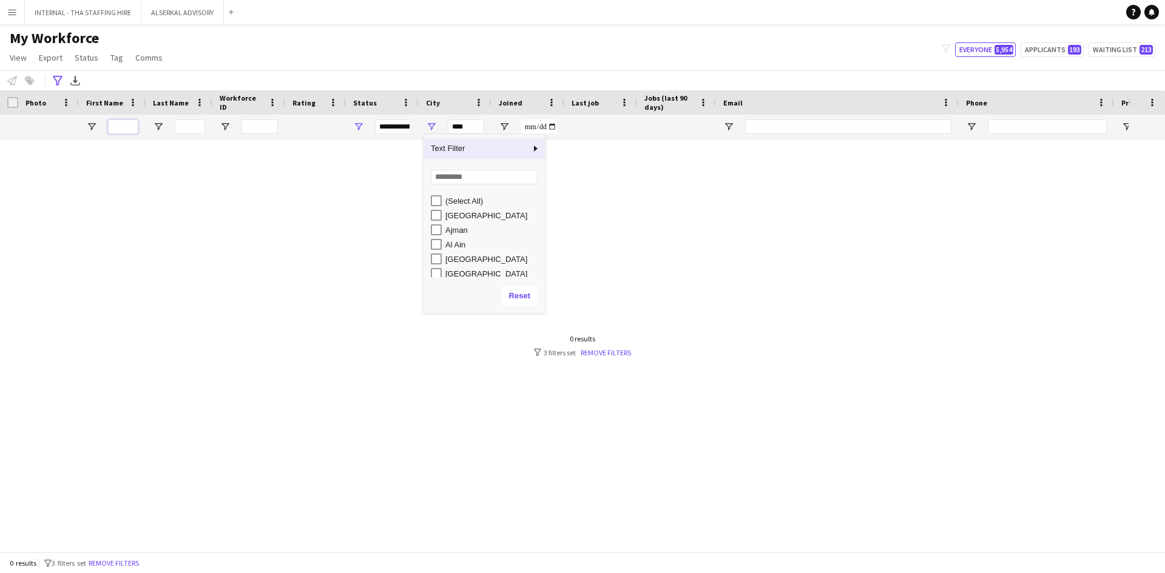
click at [120, 131] on input "First Name Filter Input" at bounding box center [123, 127] width 30 height 15
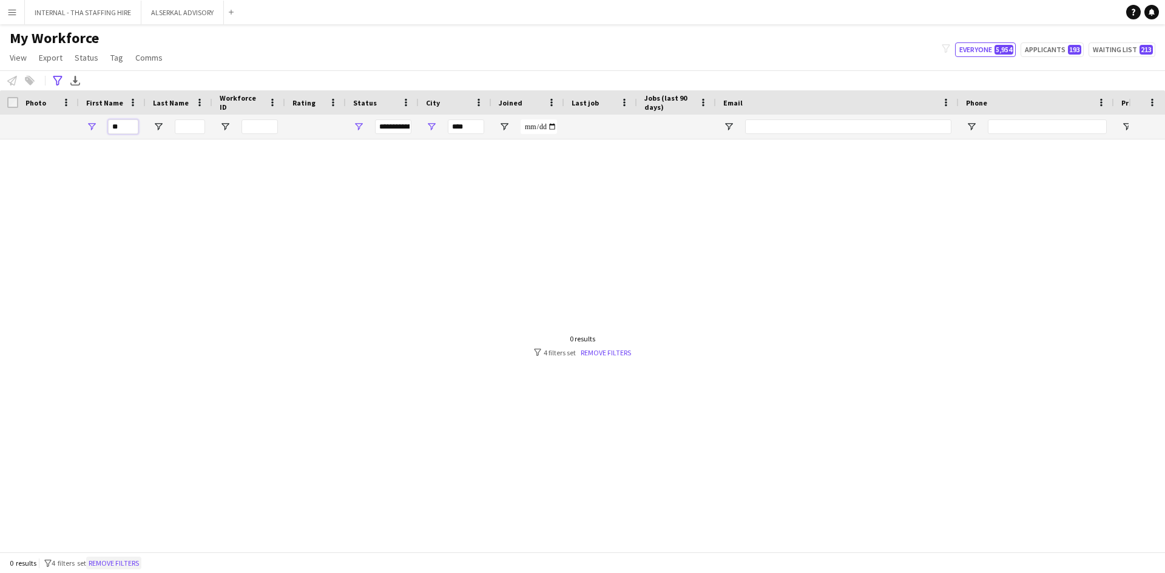
type input "**"
drag, startPoint x: 117, startPoint y: 558, endPoint x: 162, endPoint y: 135, distance: 425.8
click at [117, 558] on button "Remove filters" at bounding box center [113, 563] width 55 height 13
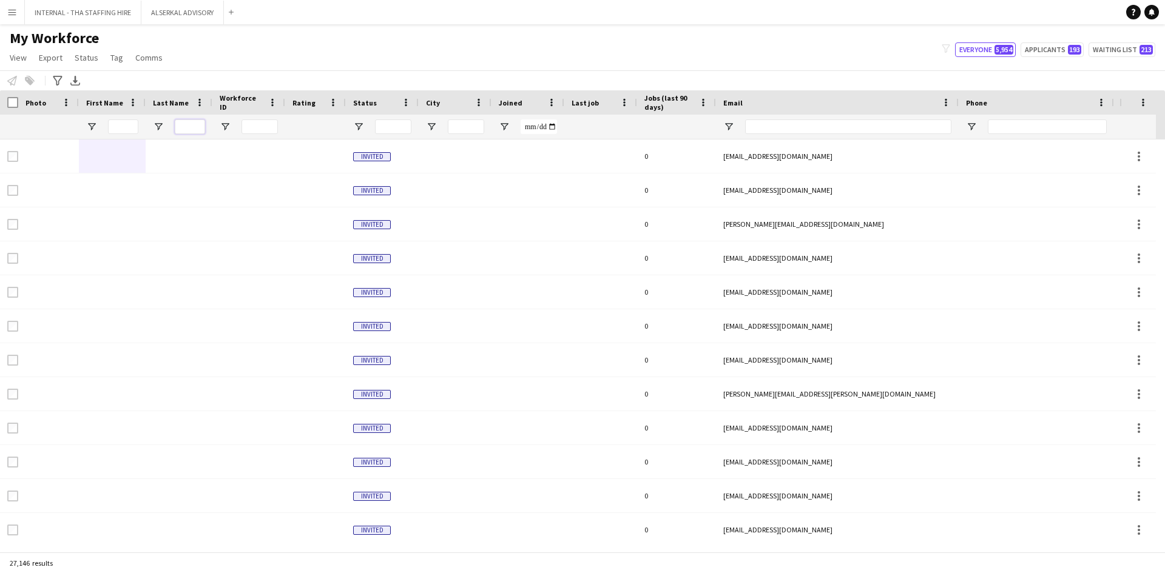
click at [175, 128] on input "Last Name Filter Input" at bounding box center [190, 127] width 30 height 15
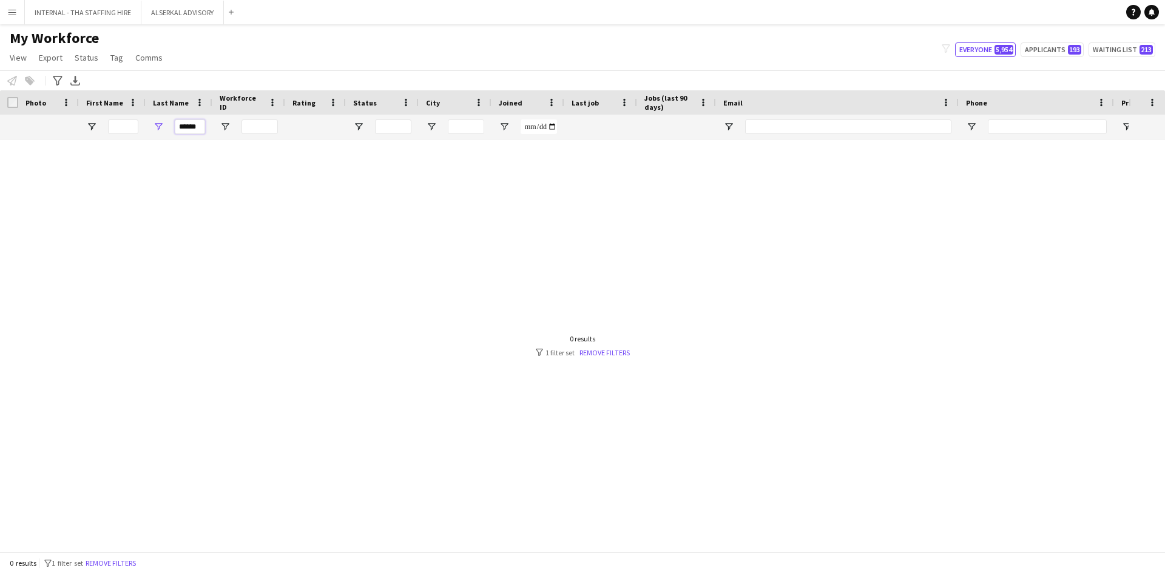
type input "******"
click at [116, 122] on input "First Name Filter Input" at bounding box center [123, 127] width 30 height 15
type input "*"
click at [116, 565] on button "Remove filters" at bounding box center [113, 563] width 55 height 13
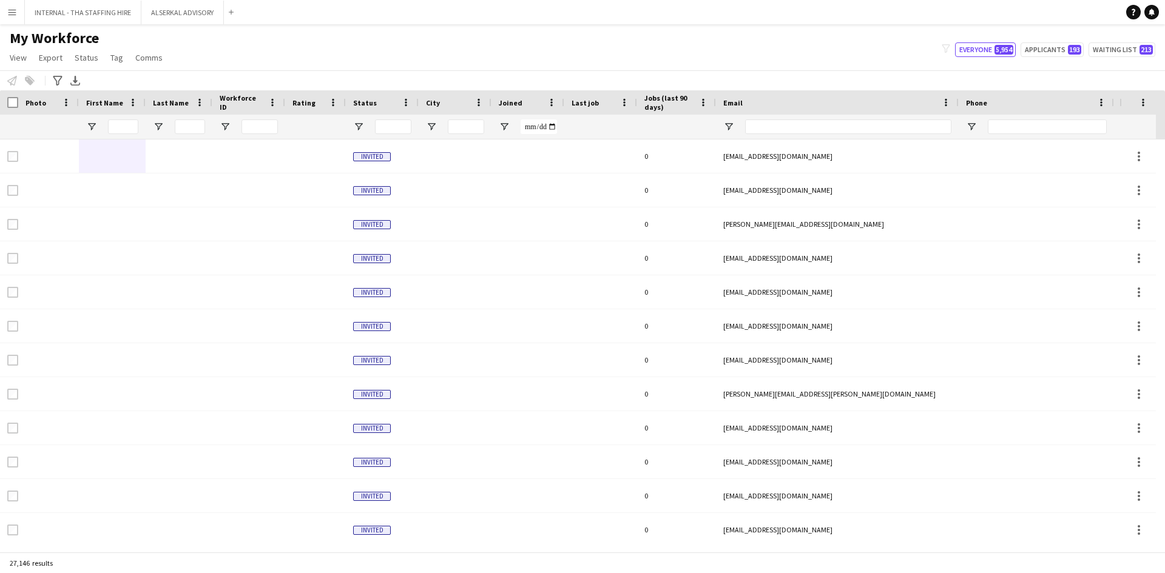
click at [121, 116] on div at bounding box center [123, 127] width 30 height 24
click at [123, 125] on input "First Name Filter Input" at bounding box center [123, 127] width 30 height 15
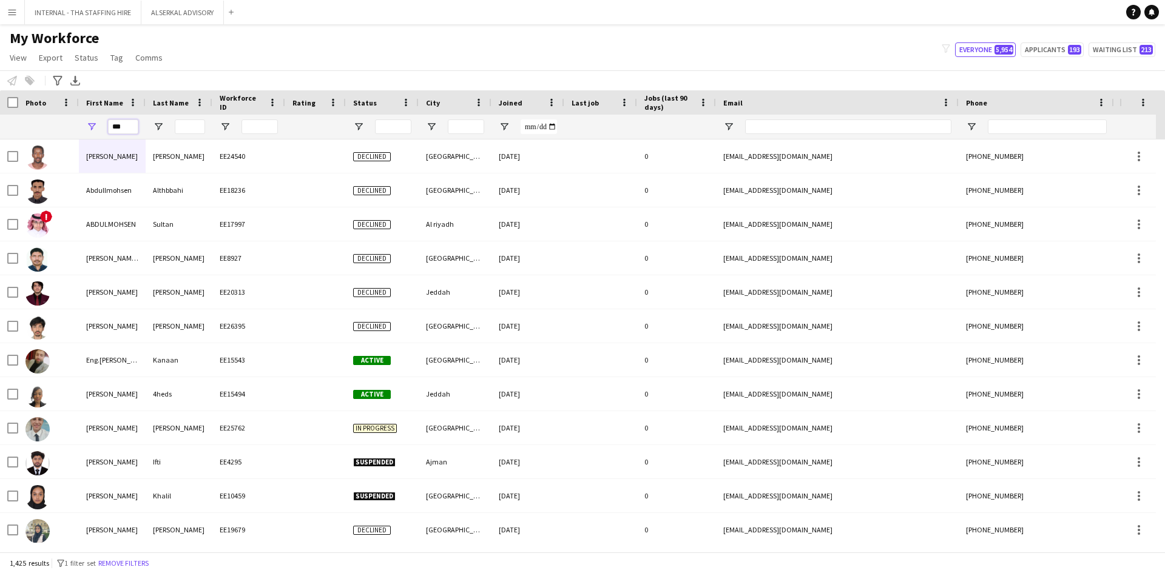
type input "***"
drag, startPoint x: 186, startPoint y: 129, endPoint x: 178, endPoint y: 127, distance: 8.1
click at [185, 129] on input "Last Name Filter Input" at bounding box center [190, 127] width 30 height 15
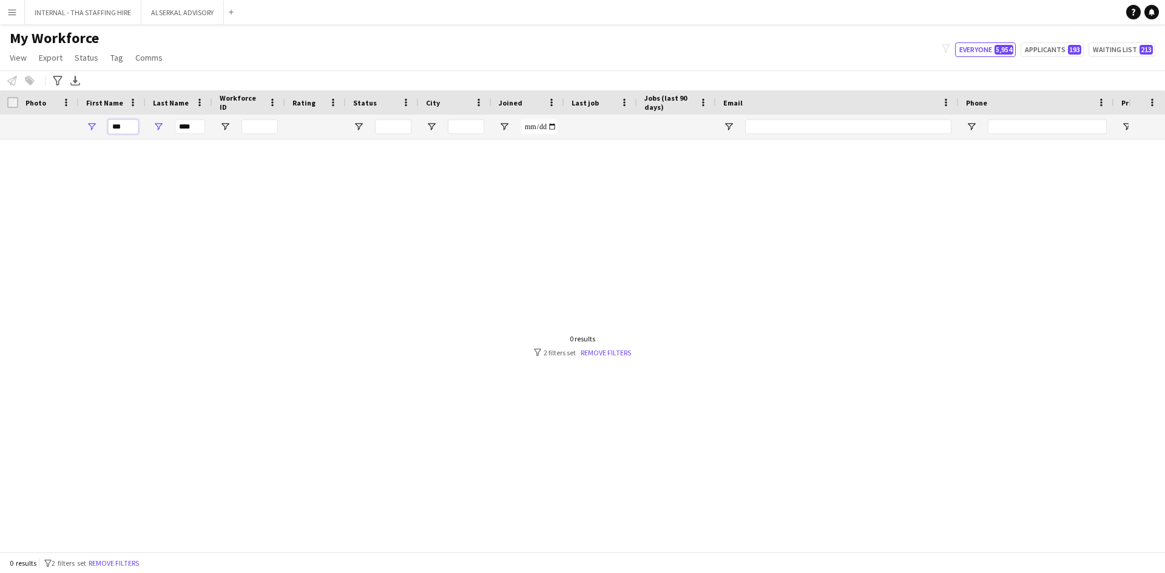
click at [129, 124] on input "***" at bounding box center [123, 127] width 30 height 15
click at [197, 130] on input "****" at bounding box center [190, 127] width 30 height 15
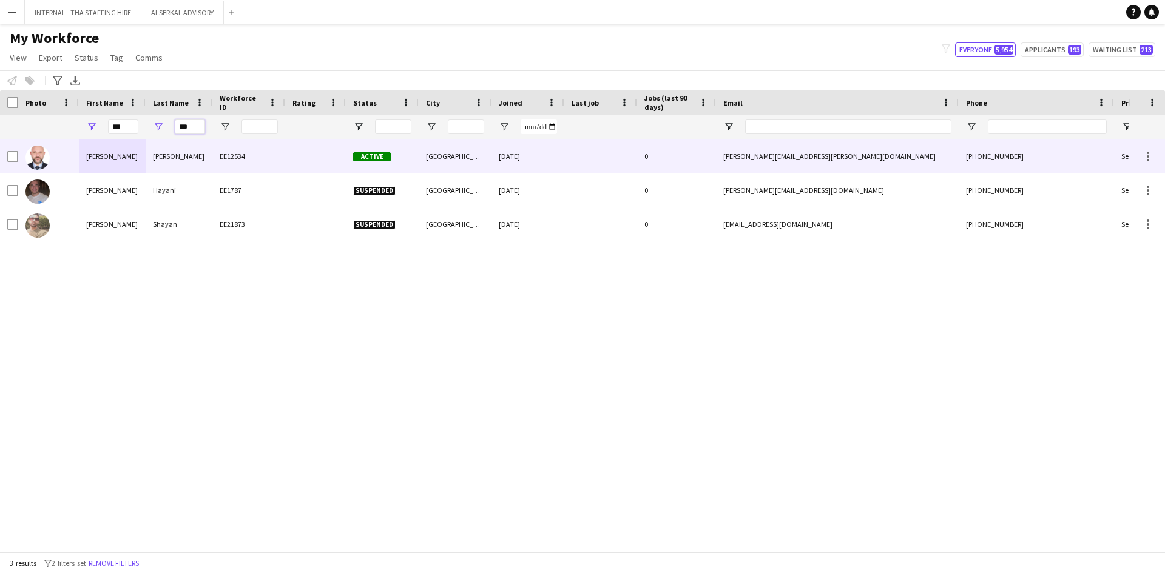
type input "***"
click at [180, 163] on div "Abdul Hay" at bounding box center [179, 156] width 67 height 33
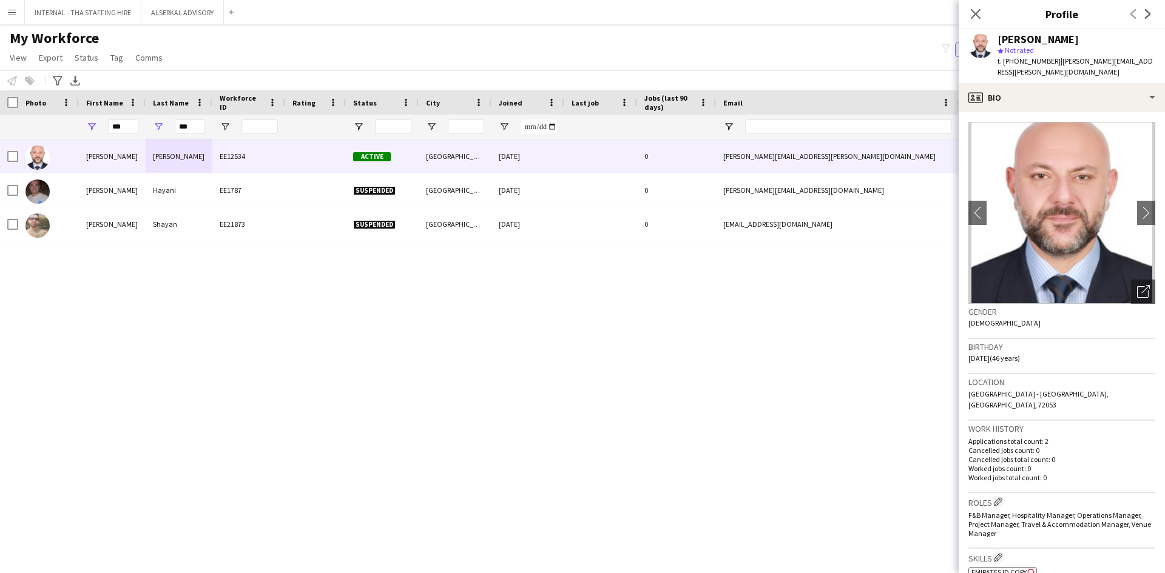
drag, startPoint x: 1047, startPoint y: 61, endPoint x: 1005, endPoint y: 60, distance: 41.9
click at [1005, 60] on span "t. +96176112200" at bounding box center [1028, 60] width 63 height 9
copy span "+96176112200"
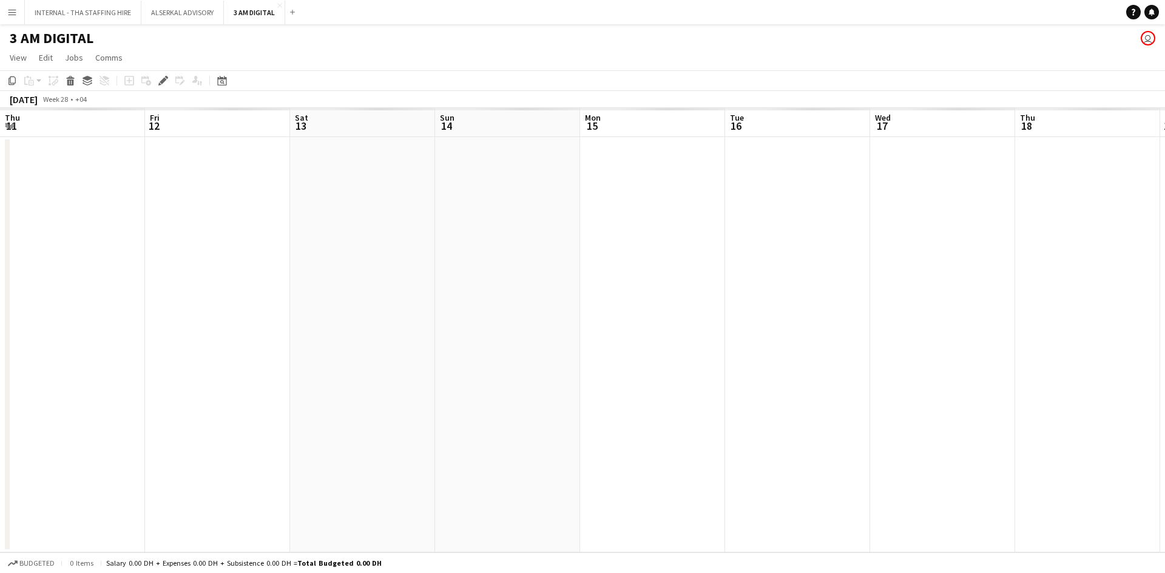
scroll to position [0, 417]
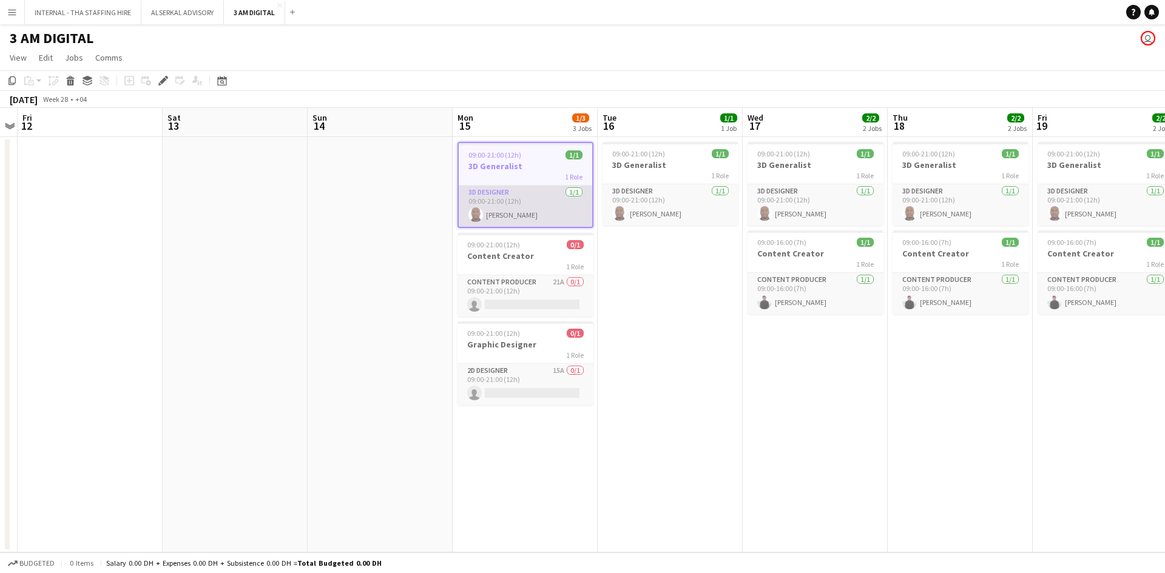
click at [522, 186] on app-card-role "3D Designer [DATE] 09:00-21:00 (12h) [PERSON_NAME]" at bounding box center [525, 206] width 133 height 41
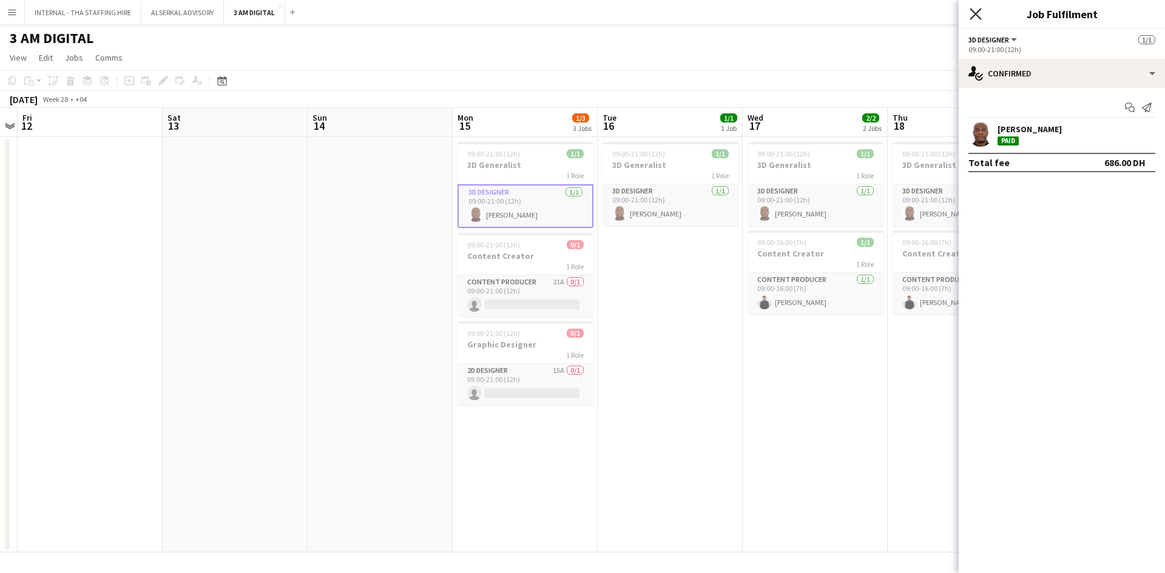
click at [975, 10] on icon "Close pop-in" at bounding box center [975, 14] width 12 height 12
